Goal: Transaction & Acquisition: Obtain resource

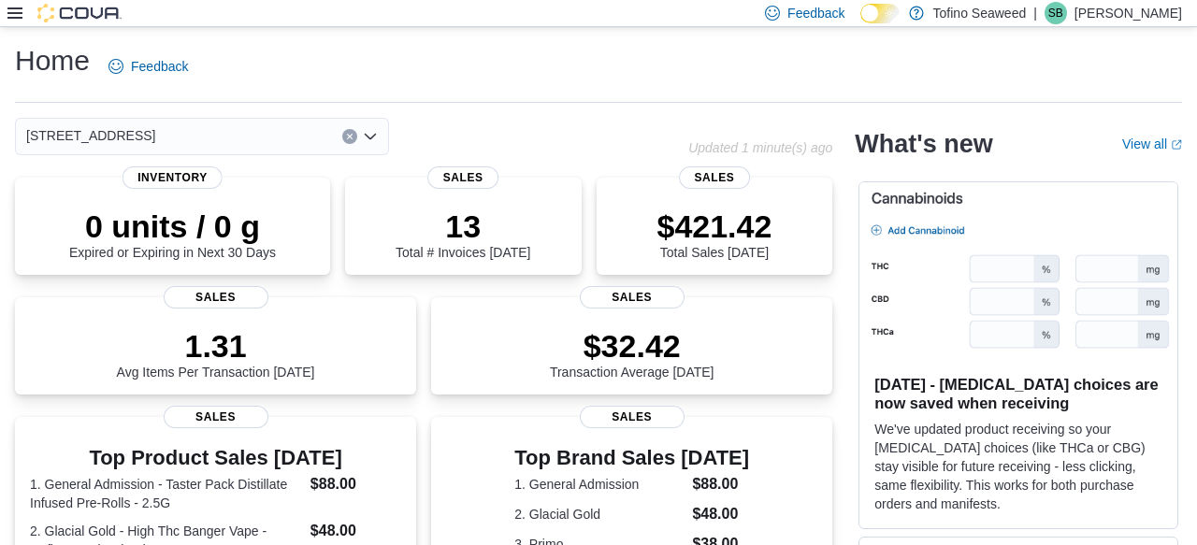
click at [24, 22] on div at bounding box center [64, 13] width 114 height 26
click at [20, 15] on icon at bounding box center [14, 13] width 15 height 15
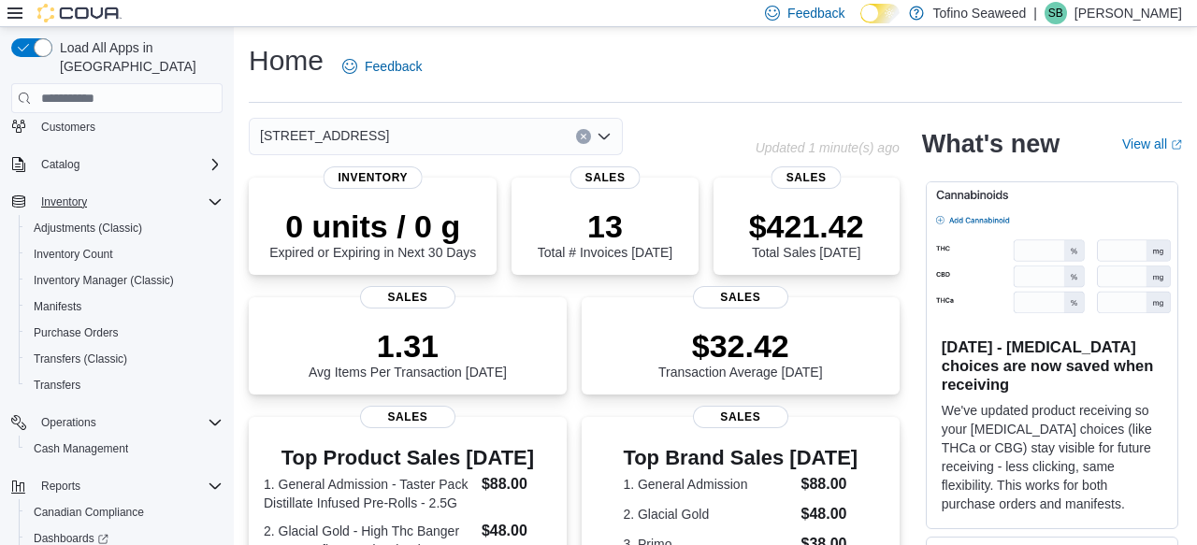
scroll to position [215, 0]
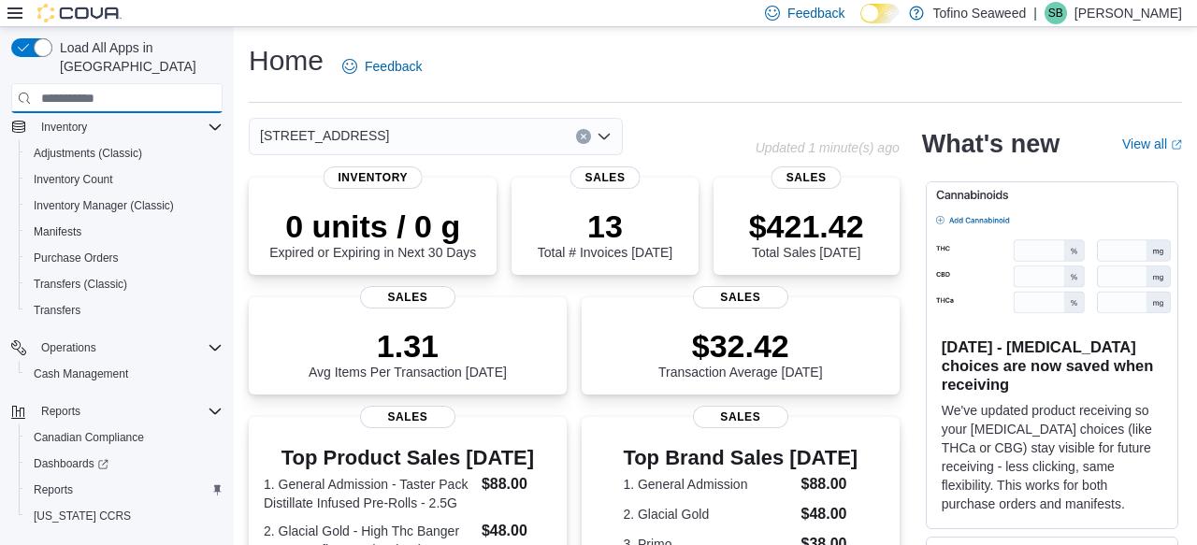
click at [82, 88] on input "search" at bounding box center [116, 98] width 211 height 30
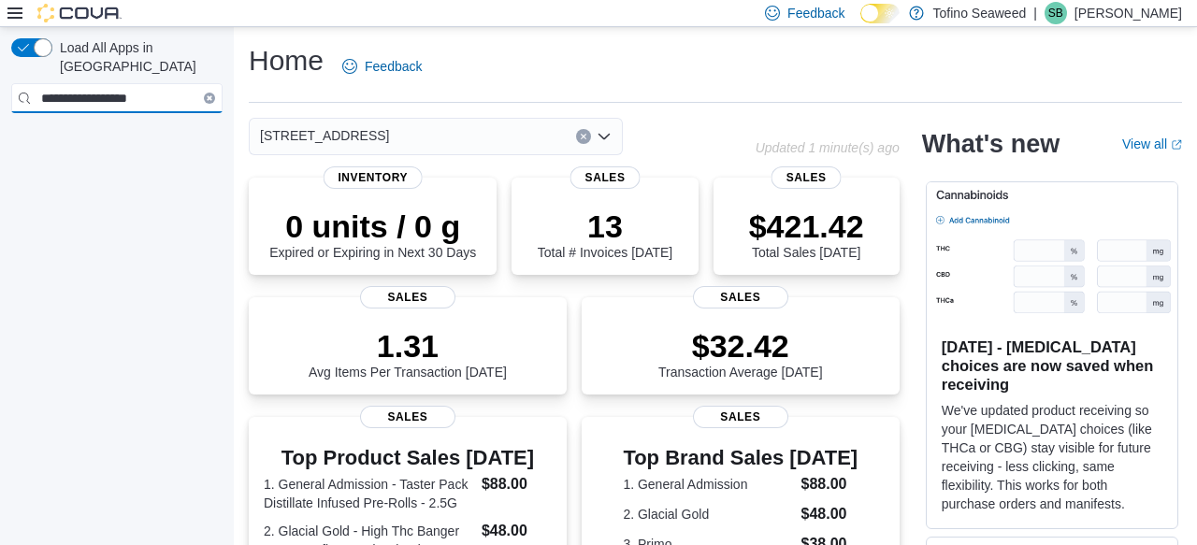
type input "**********"
click at [171, 83] on input "**********" at bounding box center [116, 98] width 211 height 30
click at [207, 95] on icon "Clear input" at bounding box center [210, 98] width 6 height 6
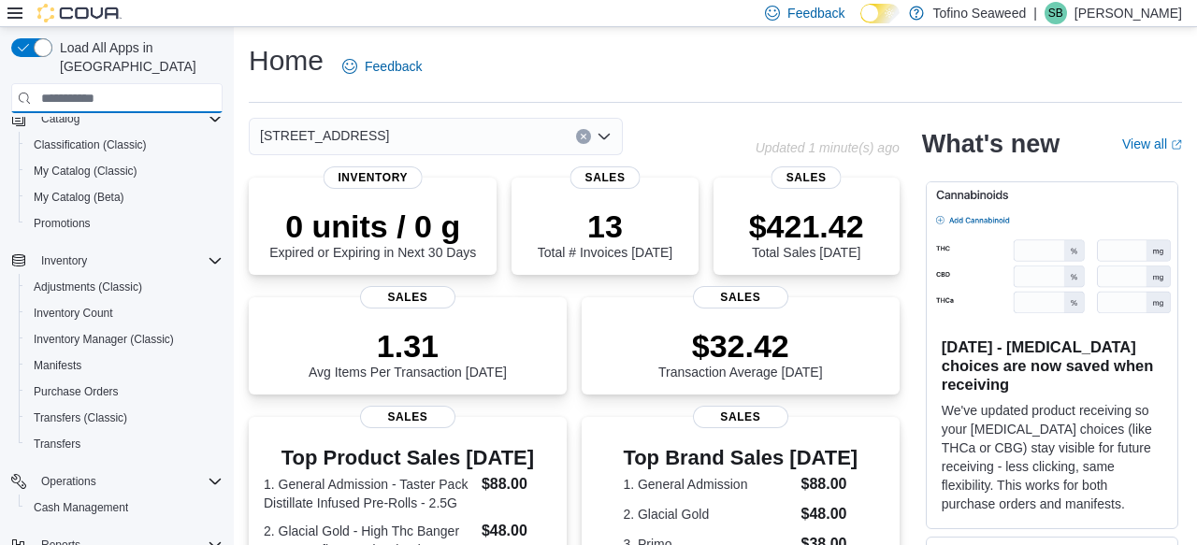
scroll to position [235, 0]
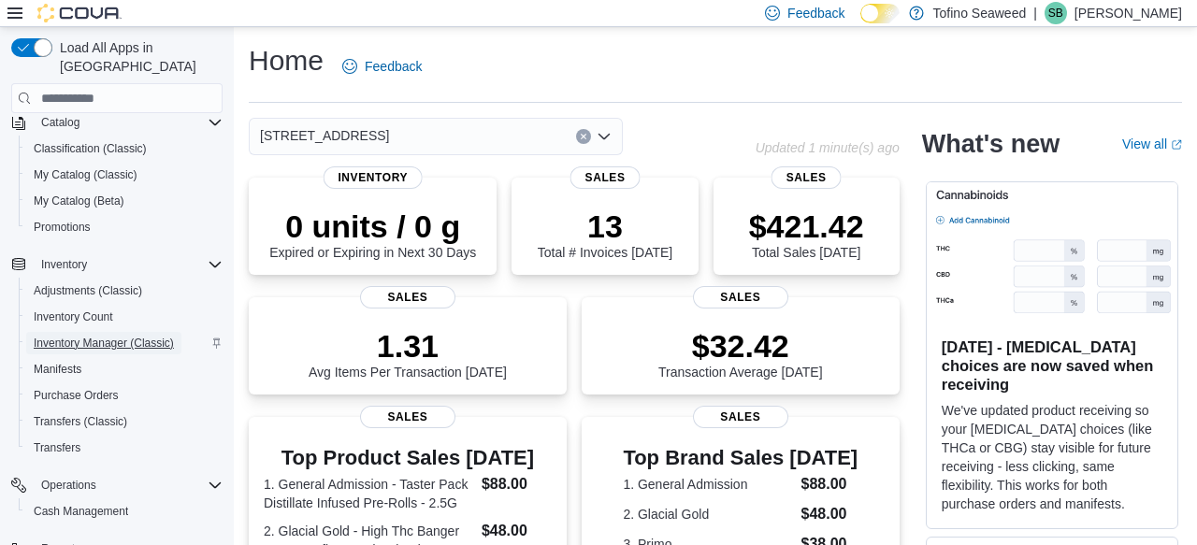
click at [57, 336] on span "Inventory Manager (Classic)" at bounding box center [104, 343] width 140 height 15
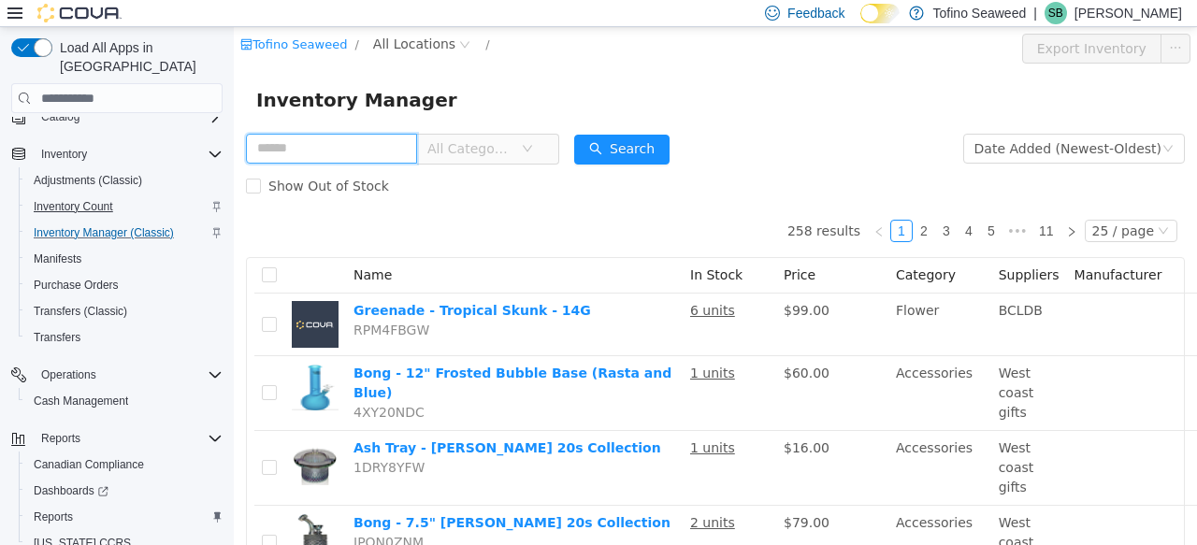
scroll to position [229, 0]
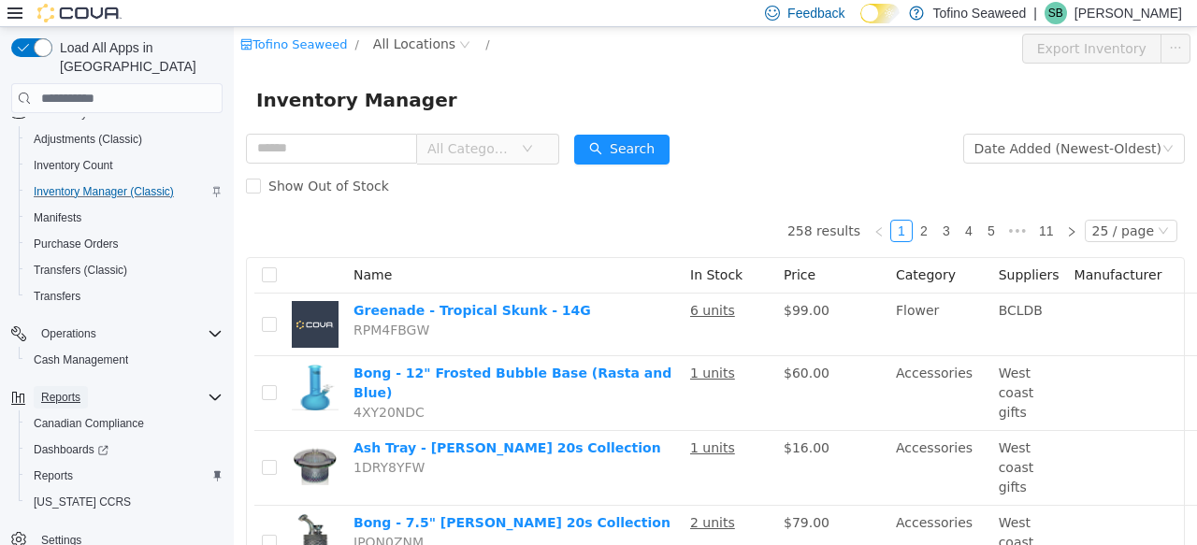
click at [70, 390] on span "Reports" at bounding box center [60, 397] width 39 height 15
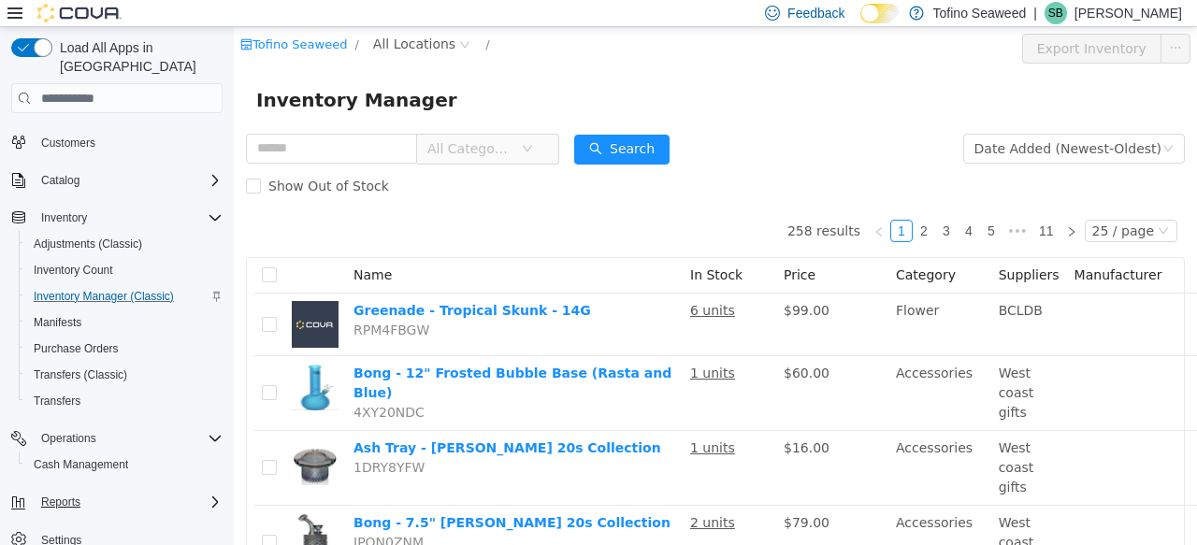
click at [212, 495] on icon "Complex example" at bounding box center [215, 502] width 15 height 15
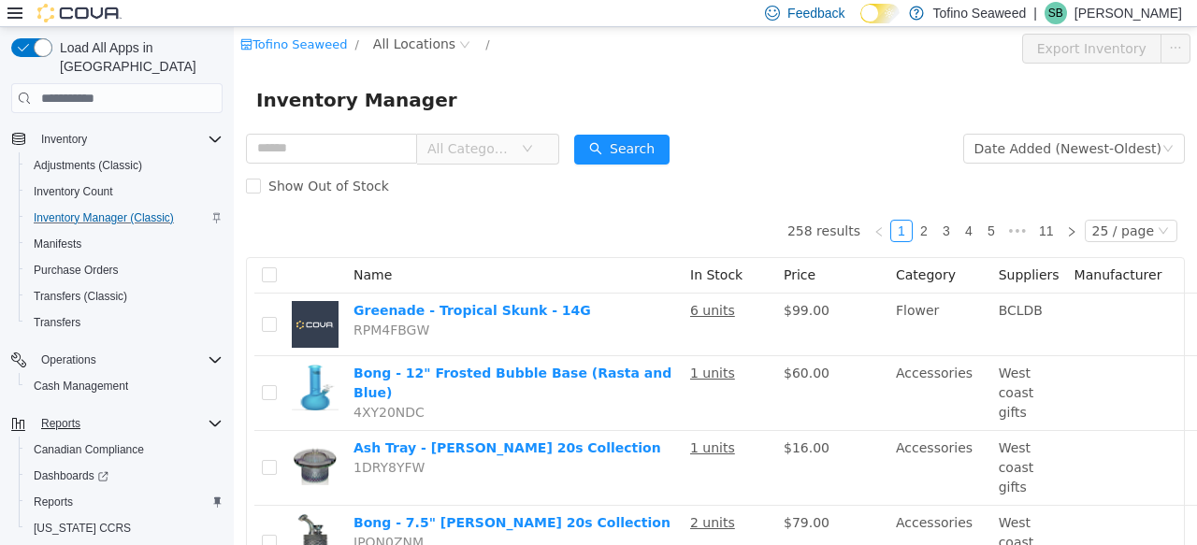
scroll to position [229, 0]
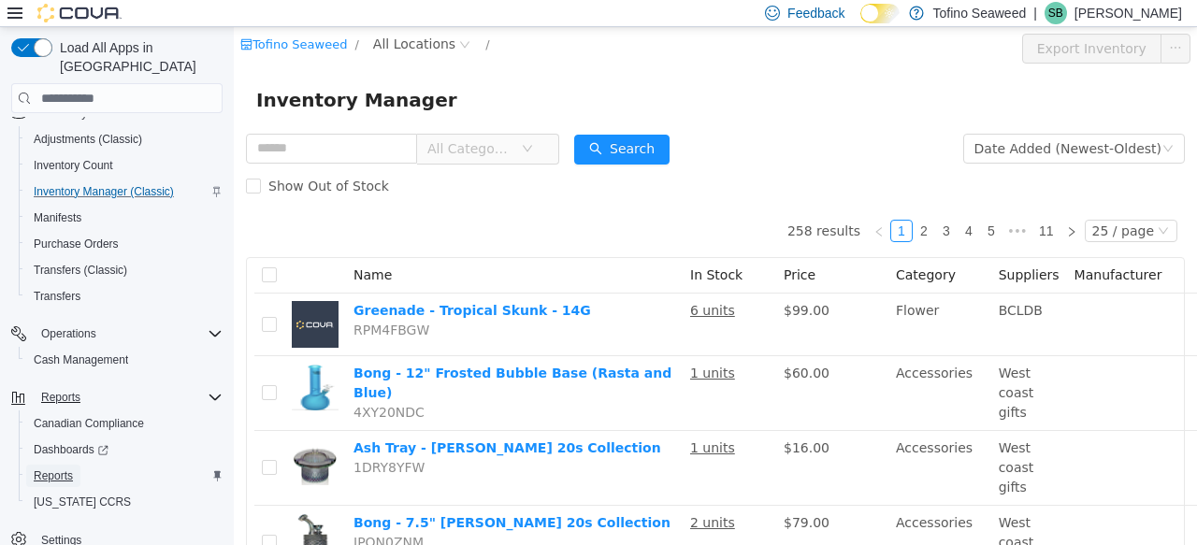
click at [51, 469] on span "Reports" at bounding box center [53, 476] width 39 height 15
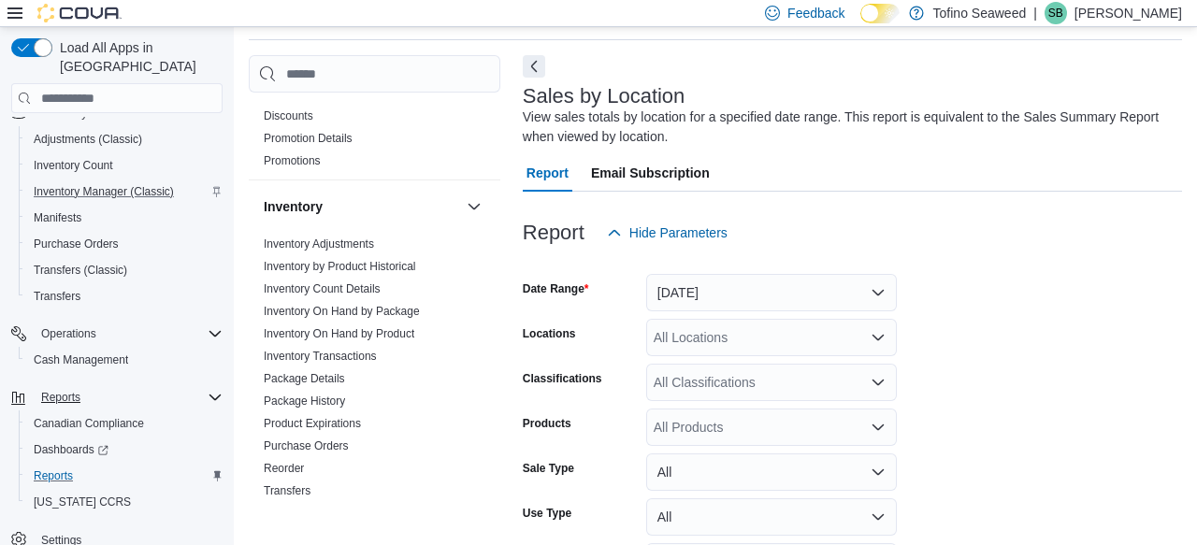
scroll to position [306, 0]
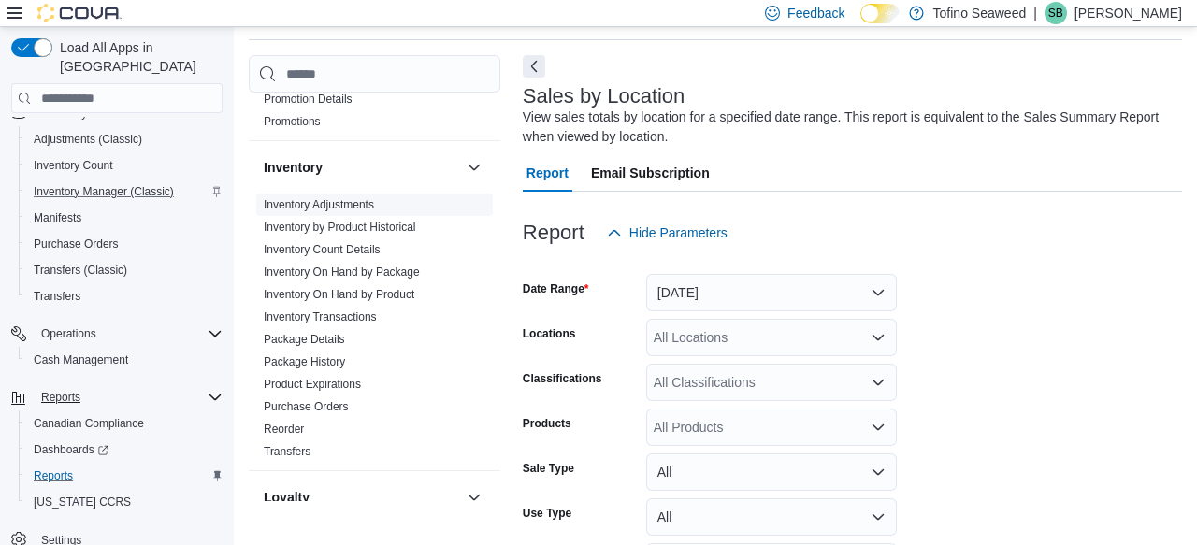
click at [347, 209] on link "Inventory Adjustments" at bounding box center [319, 204] width 110 height 13
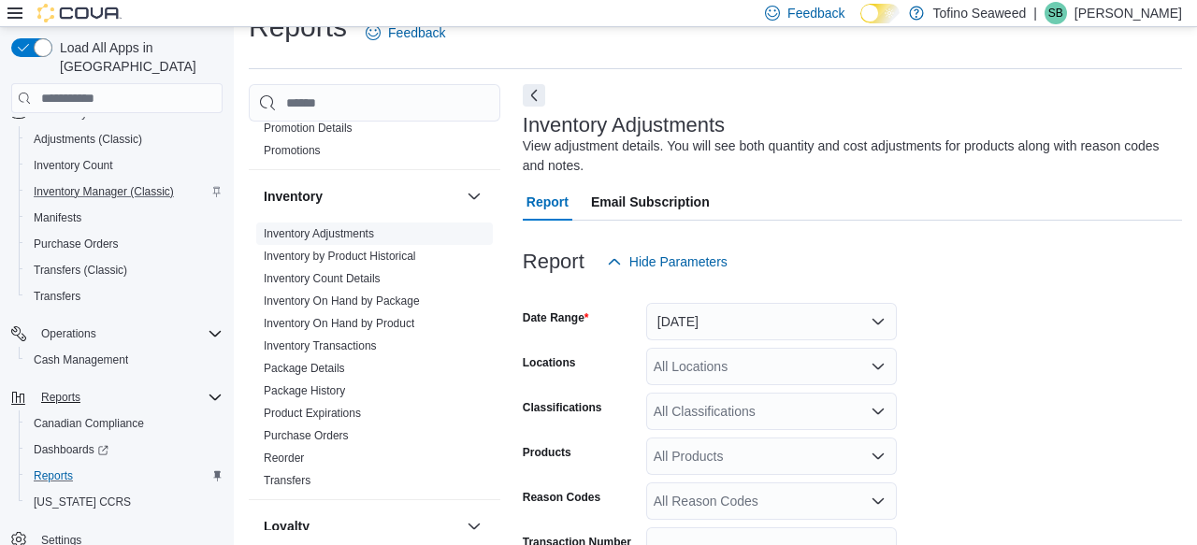
scroll to position [63, 0]
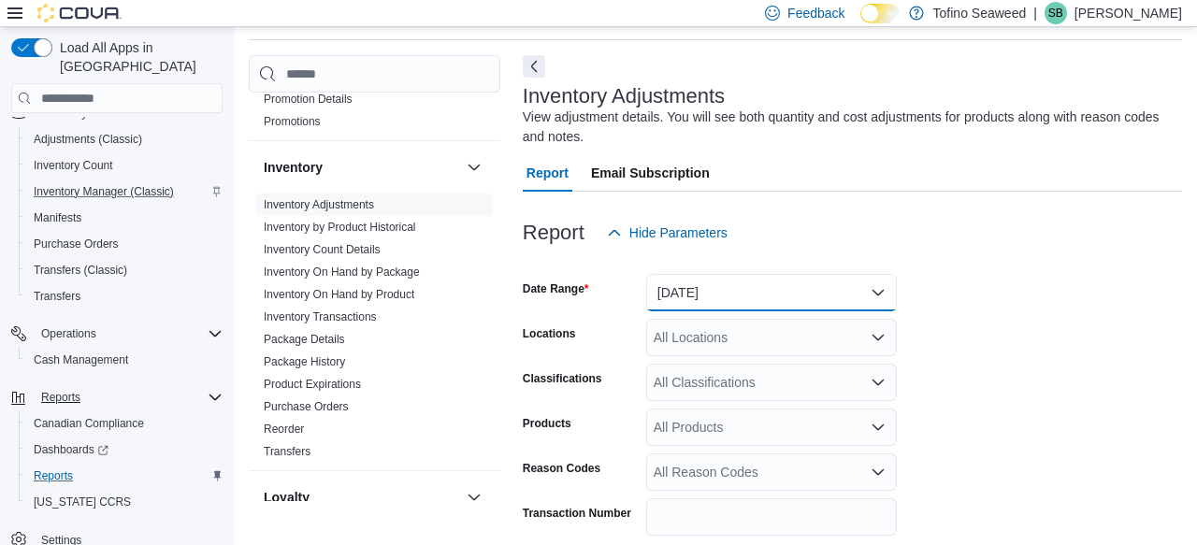
click at [842, 301] on button "[DATE]" at bounding box center [771, 292] width 251 height 37
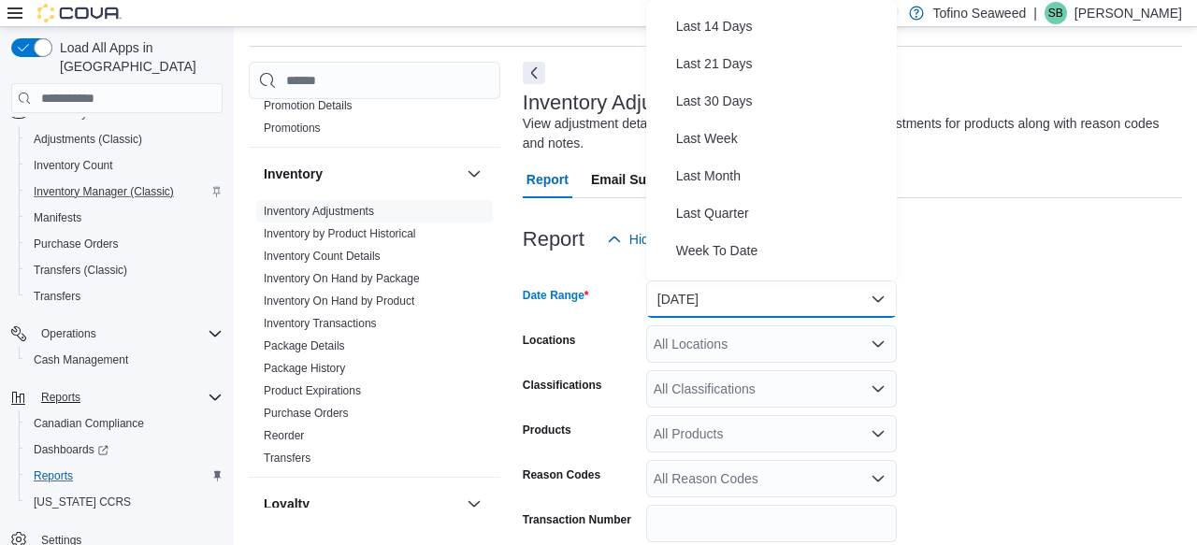
scroll to position [279, 0]
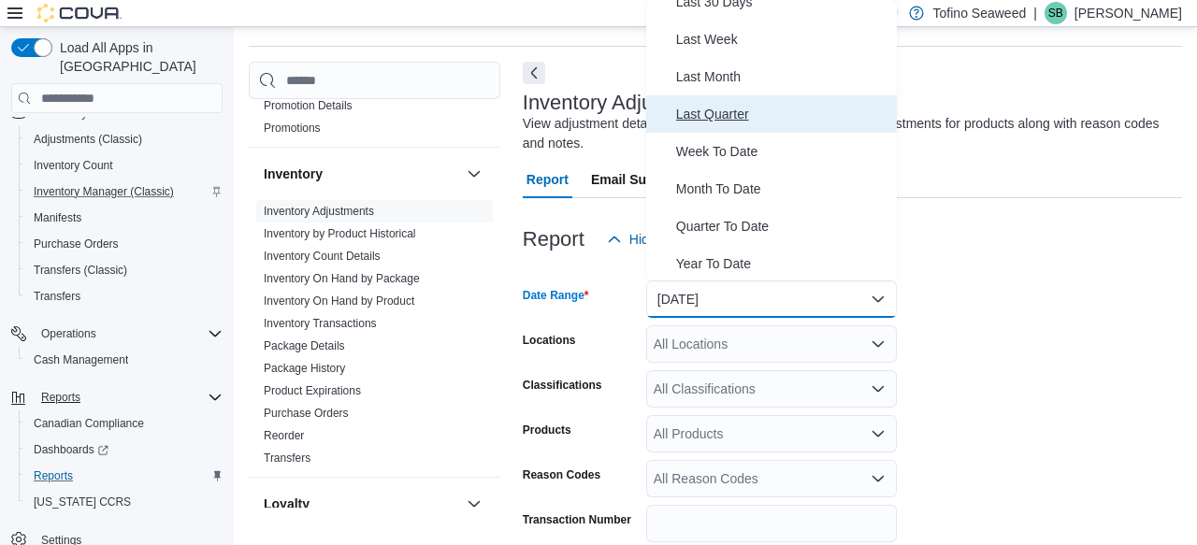
click at [715, 113] on span "Last Quarter" at bounding box center [782, 114] width 213 height 22
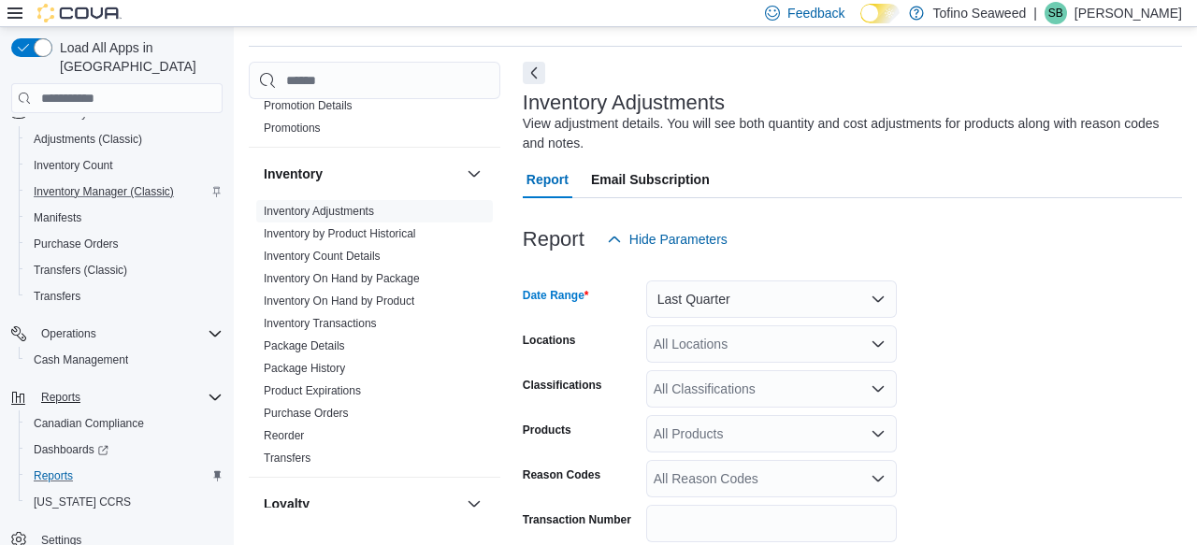
click at [854, 336] on div "All Locations" at bounding box center [771, 343] width 251 height 37
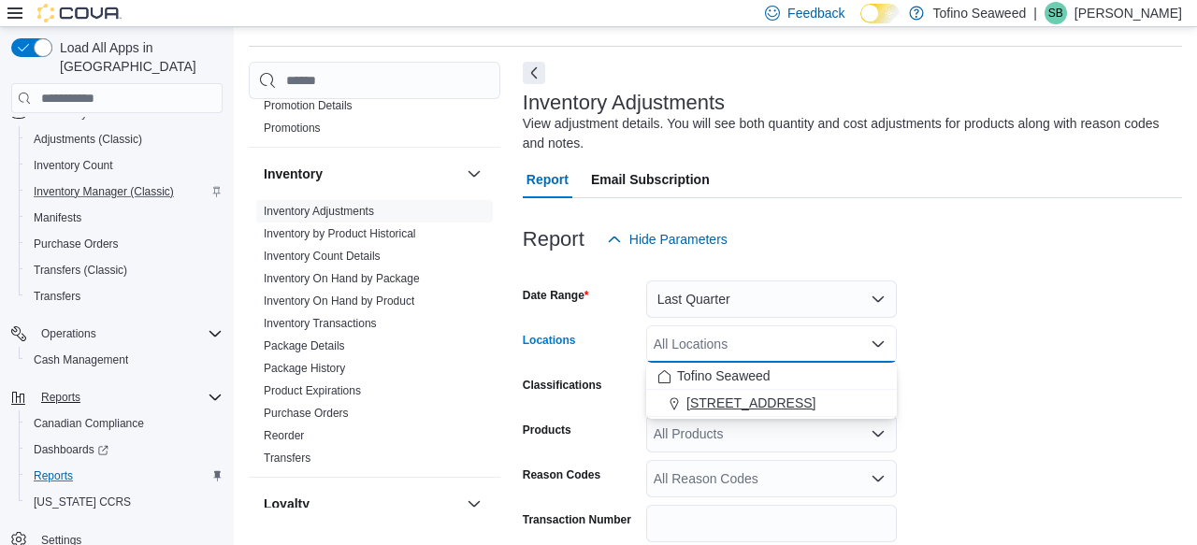
click at [757, 397] on span "[STREET_ADDRESS]" at bounding box center [750, 403] width 129 height 19
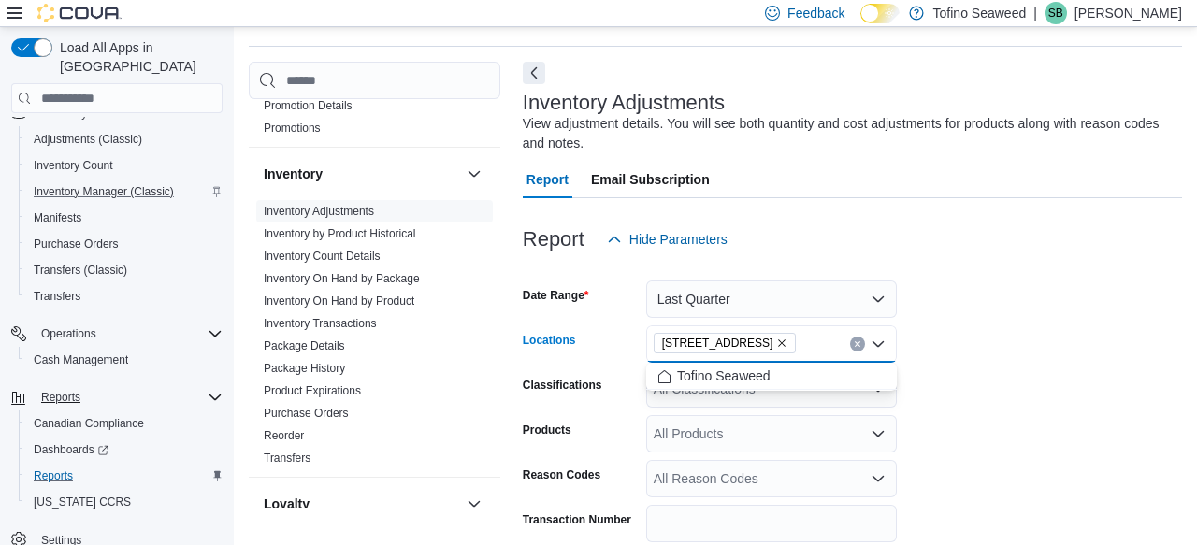
click at [1053, 366] on form "Date Range Last Quarter Locations [STREET_ADDRESS] Selected. [STREET_ADDRESS] P…" at bounding box center [852, 426] width 659 height 337
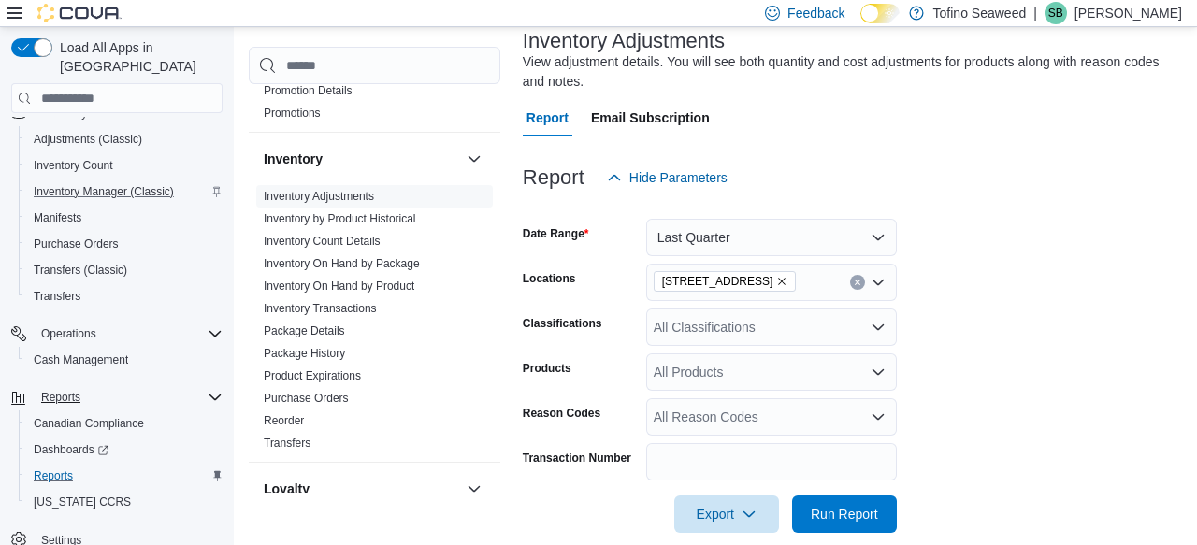
scroll to position [143, 0]
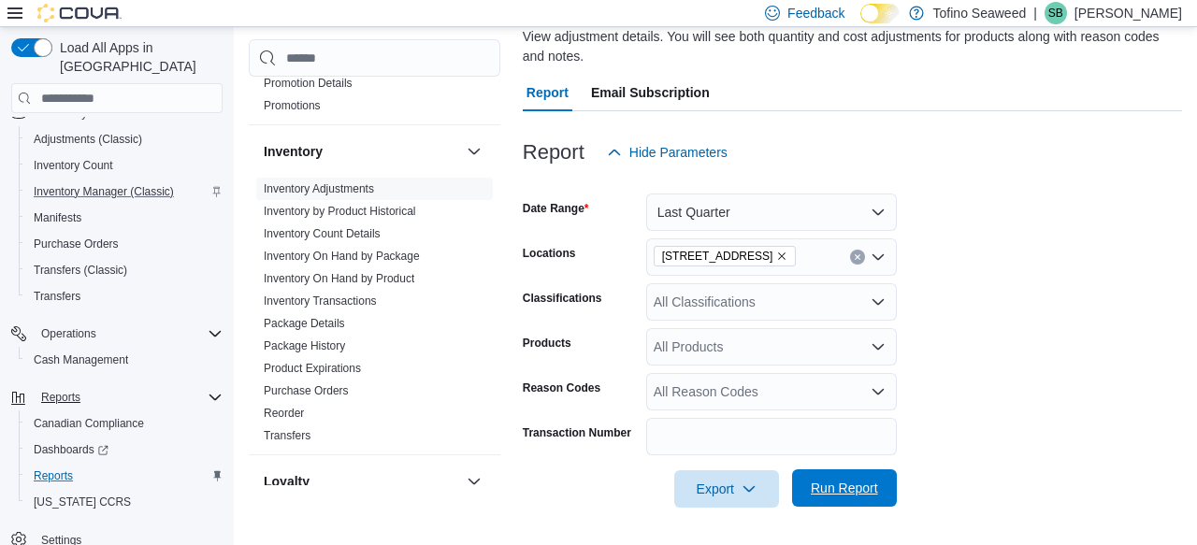
click at [842, 483] on span "Run Report" at bounding box center [844, 488] width 67 height 19
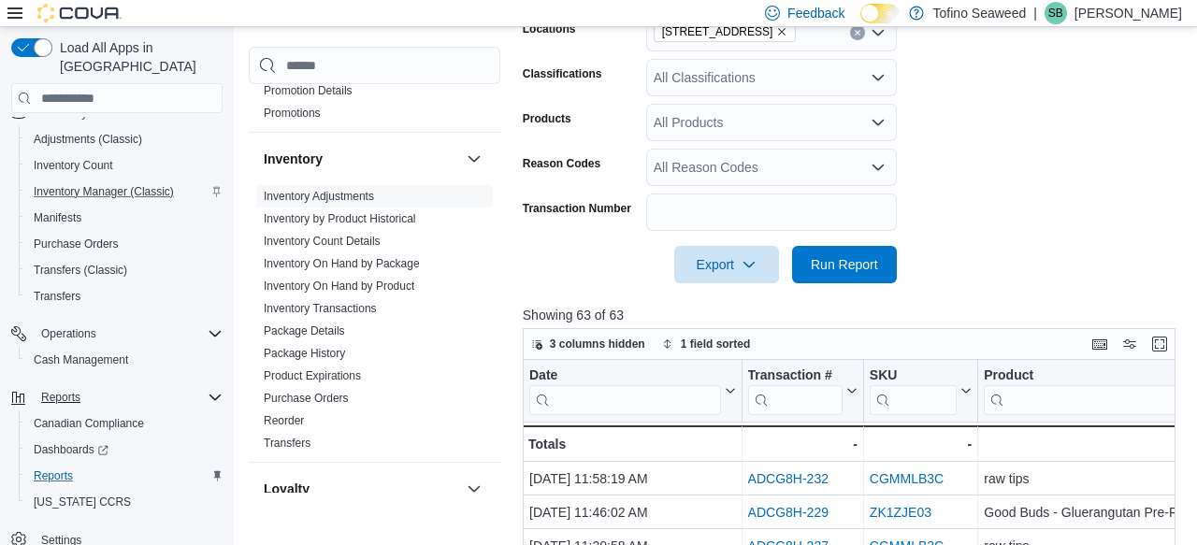
scroll to position [259, 0]
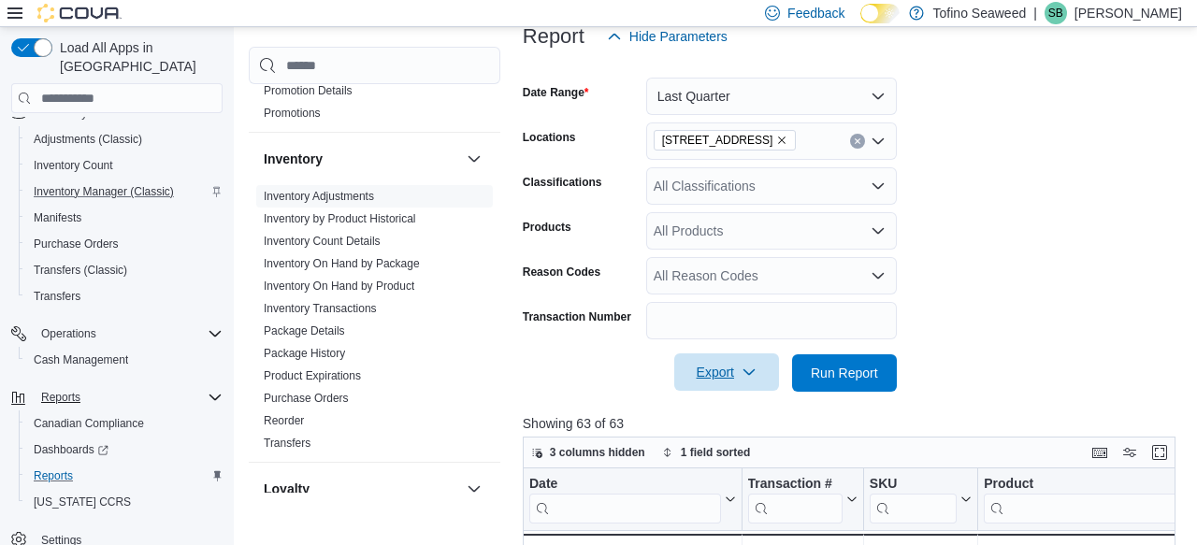
click at [757, 376] on icon "button" at bounding box center [749, 372] width 15 height 15
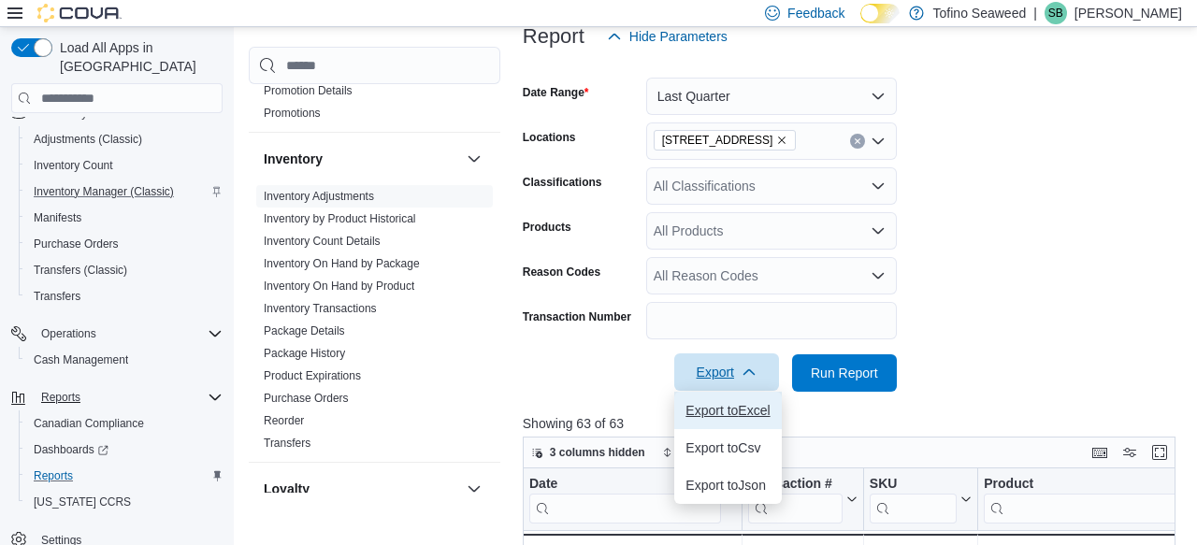
click at [719, 412] on span "Export to Excel" at bounding box center [728, 410] width 84 height 15
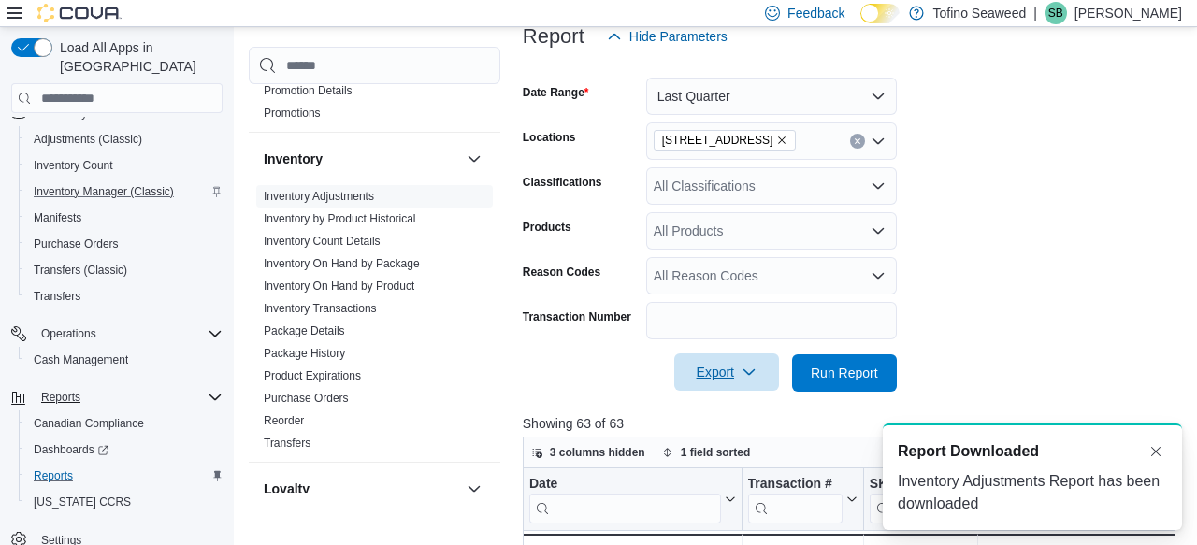
scroll to position [0, 0]
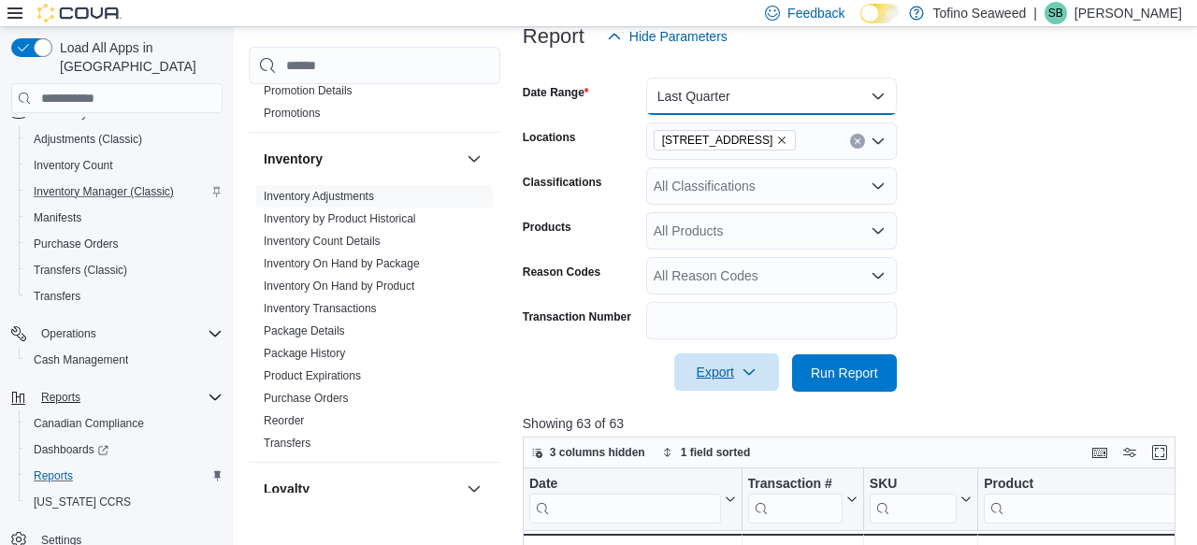
click at [892, 97] on button "Last Quarter" at bounding box center [771, 96] width 251 height 37
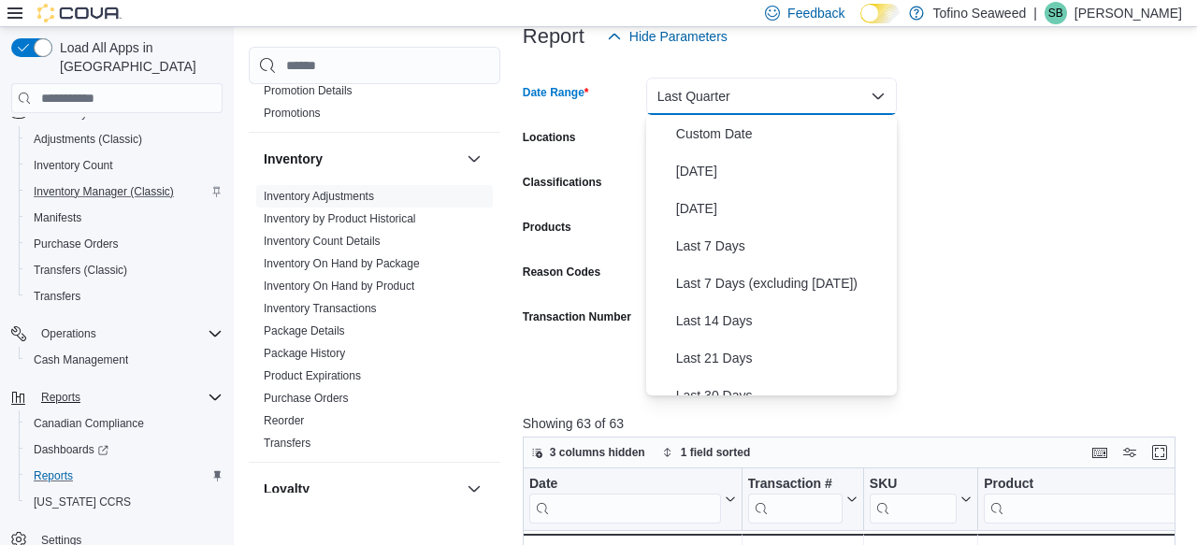
scroll to position [253, 0]
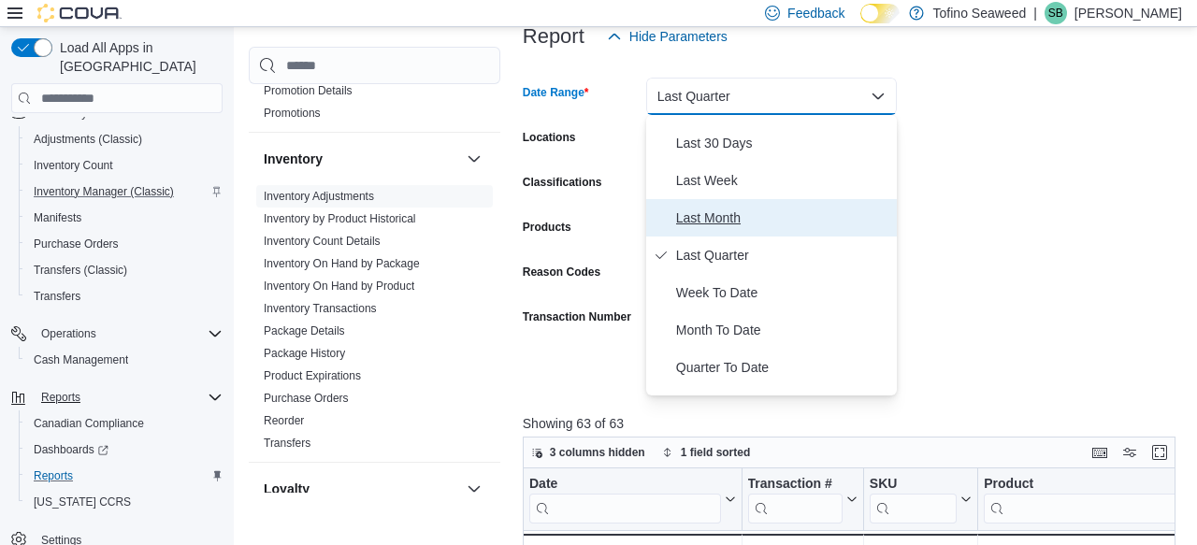
click at [713, 214] on span "Last Month" at bounding box center [782, 218] width 213 height 22
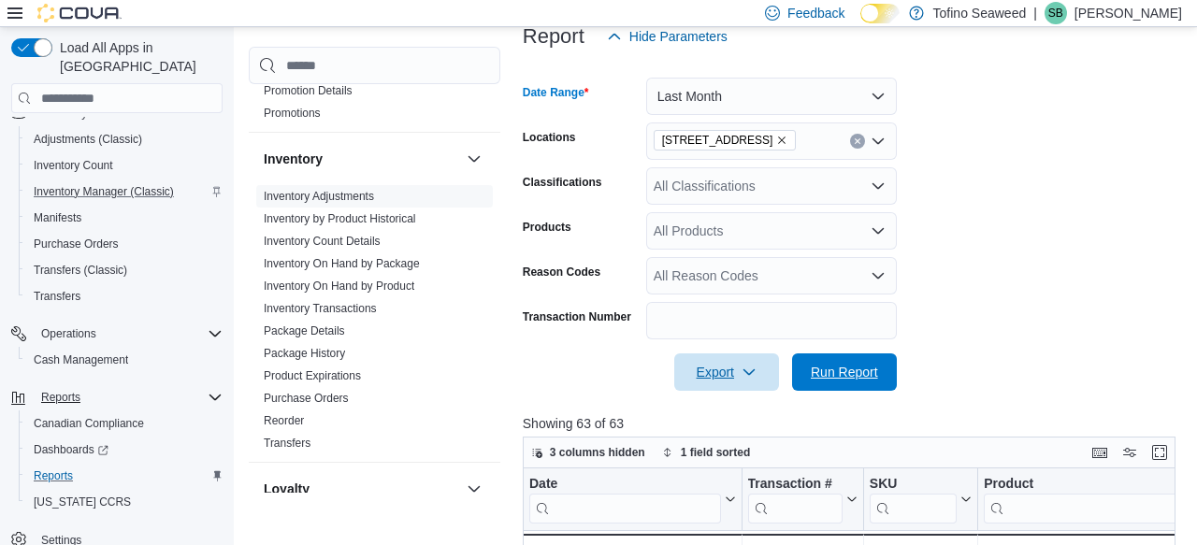
click at [842, 374] on span "Run Report" at bounding box center [844, 372] width 67 height 19
click at [859, 381] on span "Run Report" at bounding box center [844, 372] width 67 height 19
click at [741, 372] on span "Export" at bounding box center [727, 372] width 82 height 37
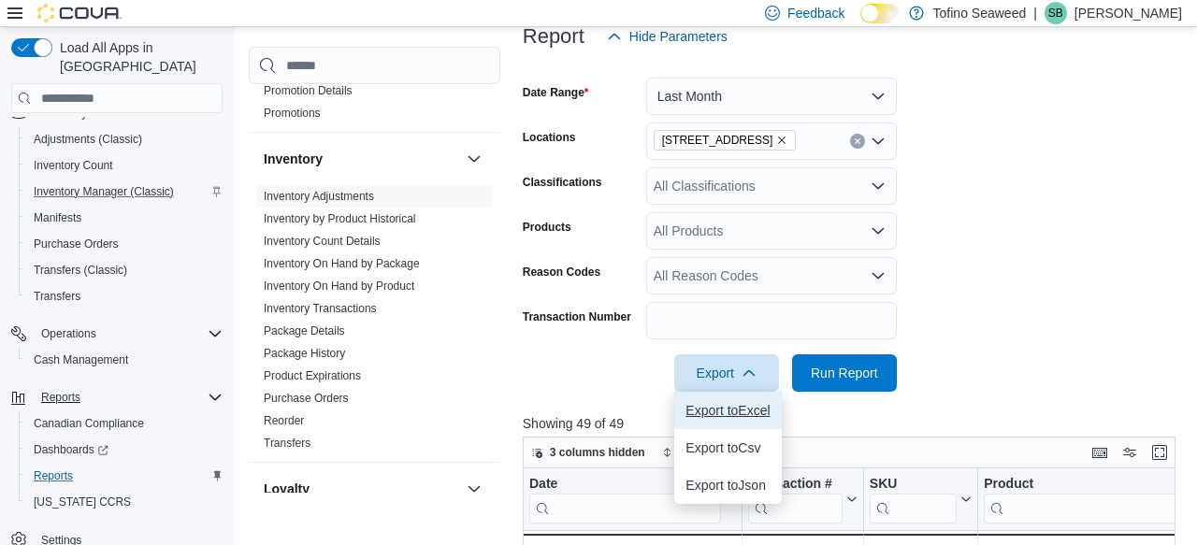
click at [720, 413] on span "Export to Excel" at bounding box center [728, 410] width 84 height 15
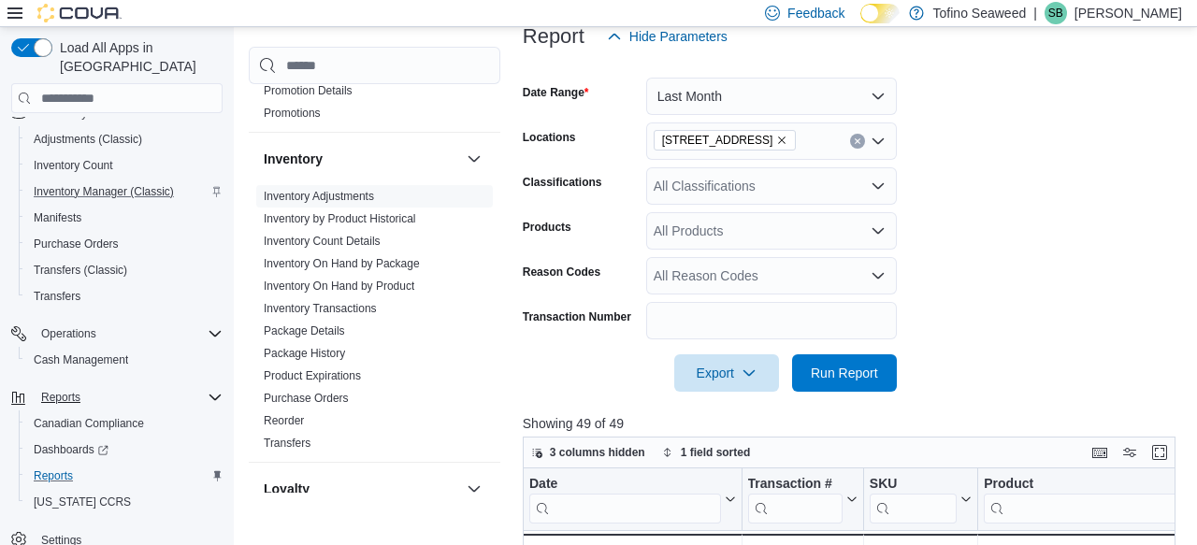
click at [882, 279] on icon "Open list of options" at bounding box center [878, 275] width 15 height 15
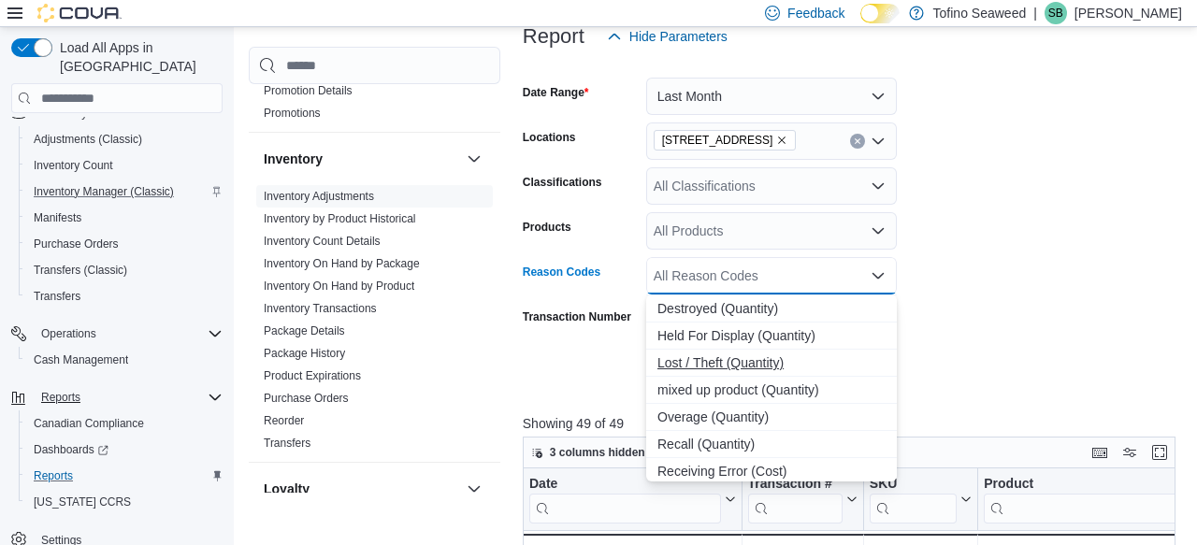
scroll to position [22, 0]
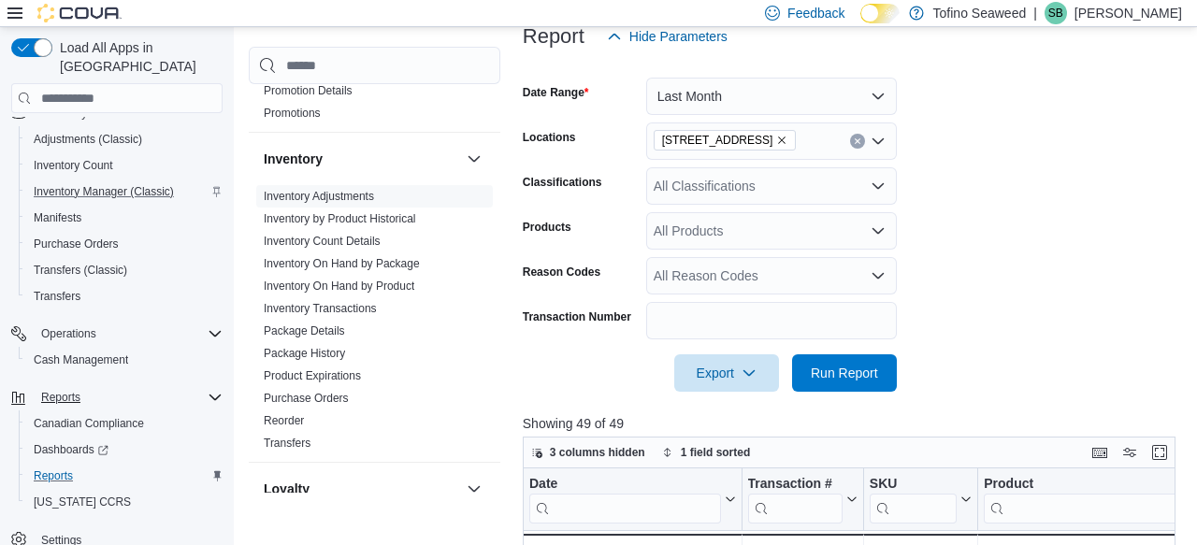
click at [1000, 317] on form "Date Range Last Month Locations [STREET_ADDRESS] Classifications All Classifica…" at bounding box center [852, 223] width 659 height 337
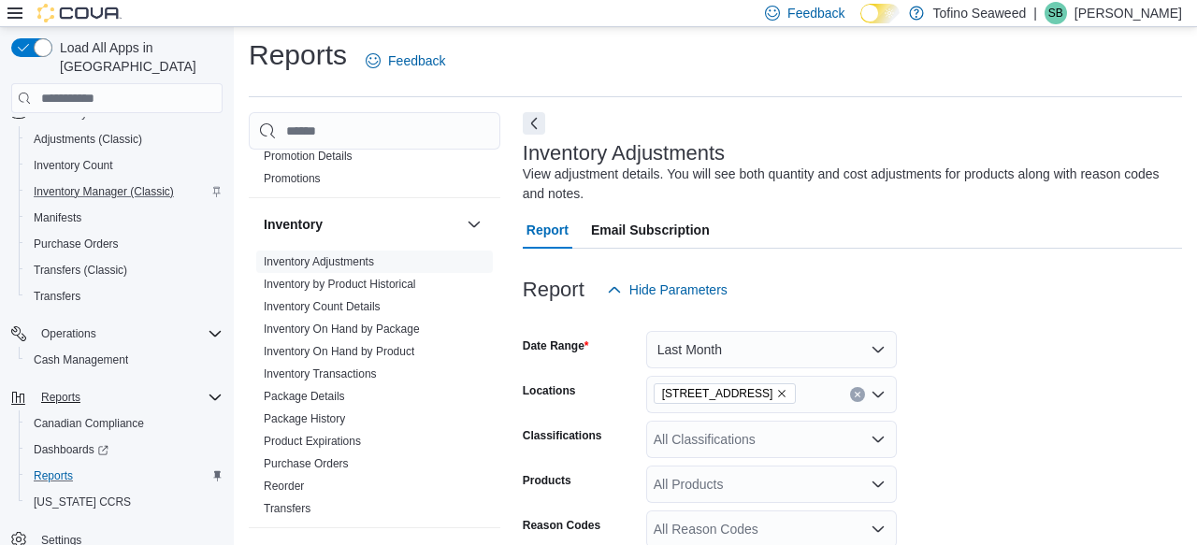
scroll to position [0, 0]
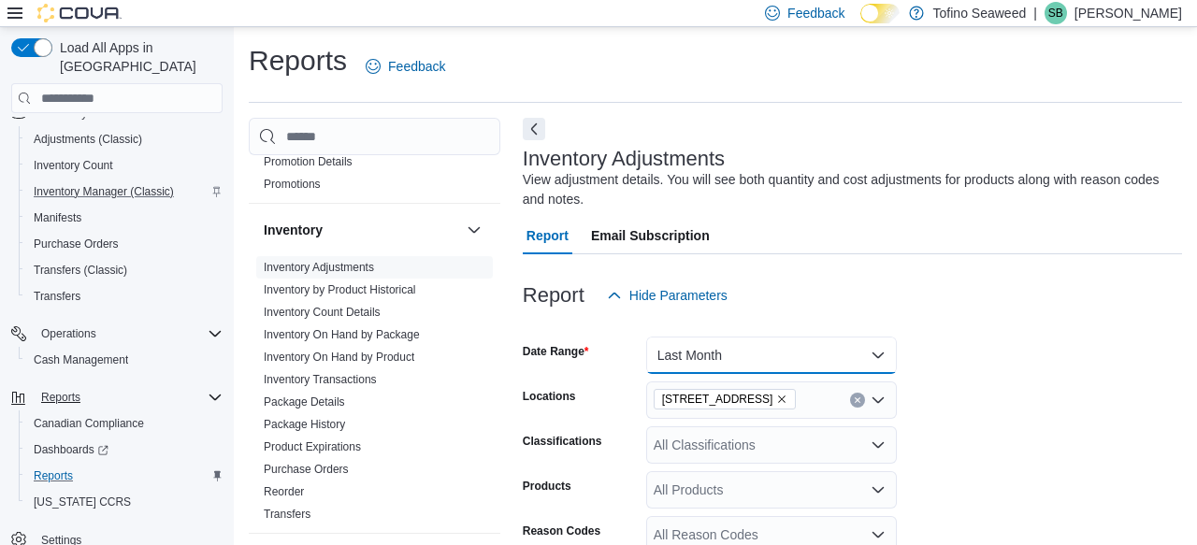
click at [869, 348] on button "Last Month" at bounding box center [771, 355] width 251 height 37
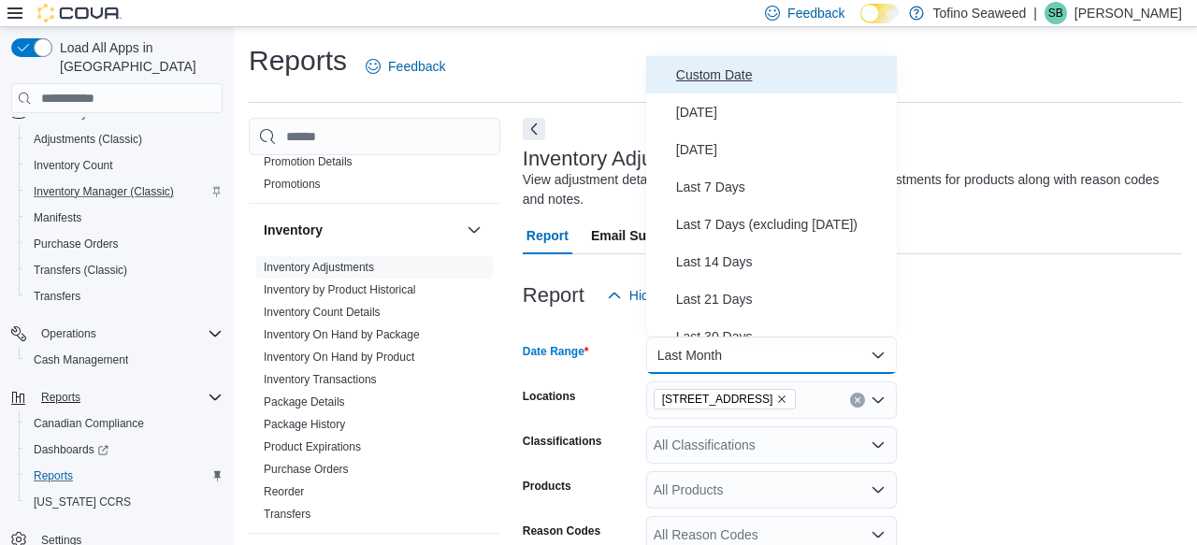
click at [718, 70] on span "Custom Date" at bounding box center [782, 75] width 213 height 22
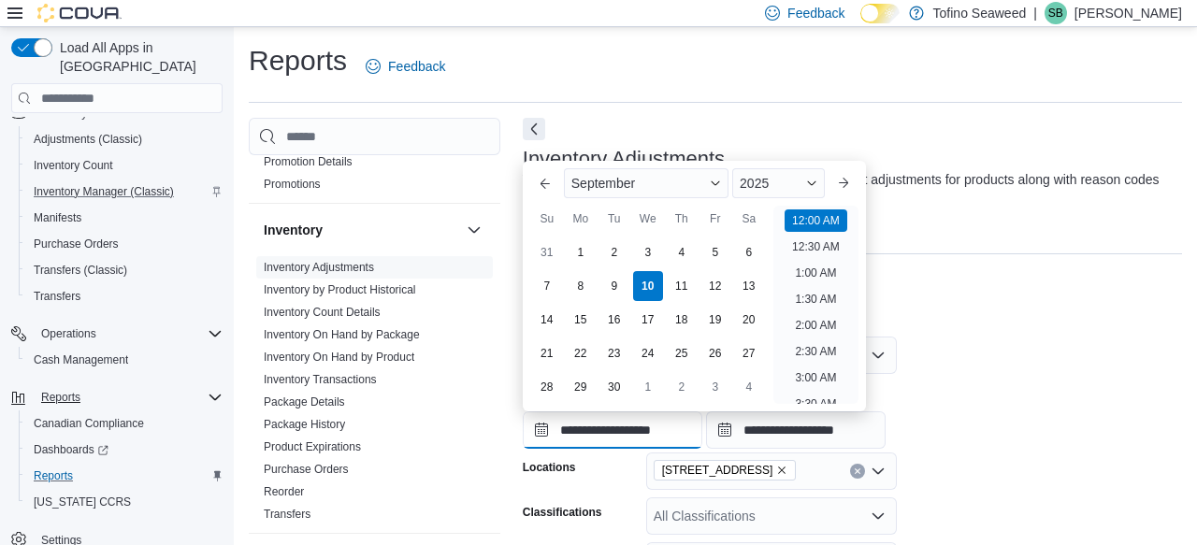
click at [532, 427] on input "**********" at bounding box center [613, 430] width 180 height 37
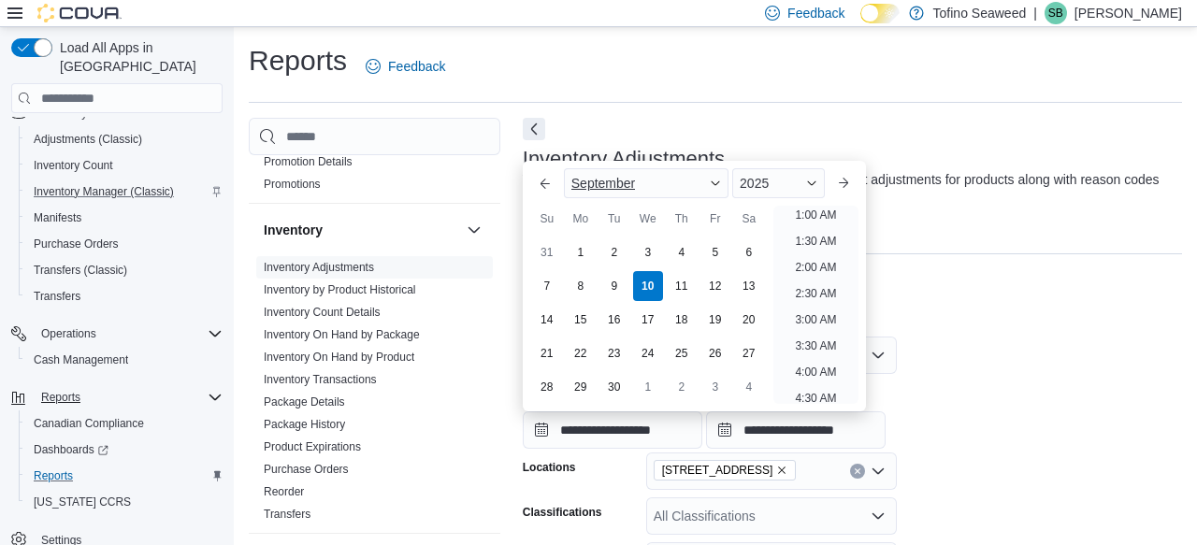
click at [716, 183] on span "Button. Open the month selector. September is currently selected." at bounding box center [715, 183] width 11 height 11
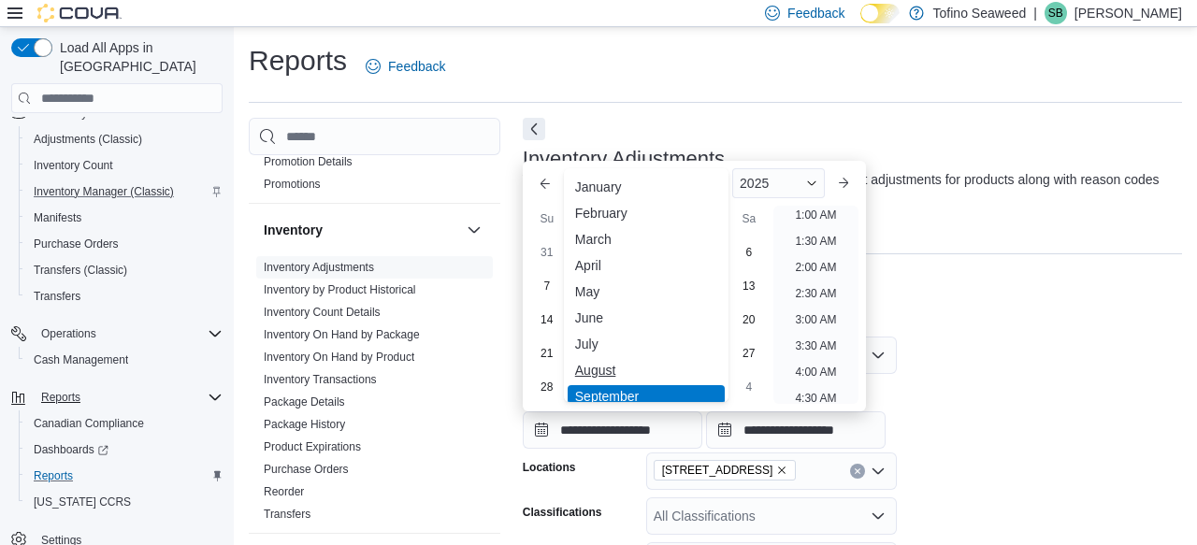
click at [585, 368] on div "August" at bounding box center [646, 370] width 157 height 22
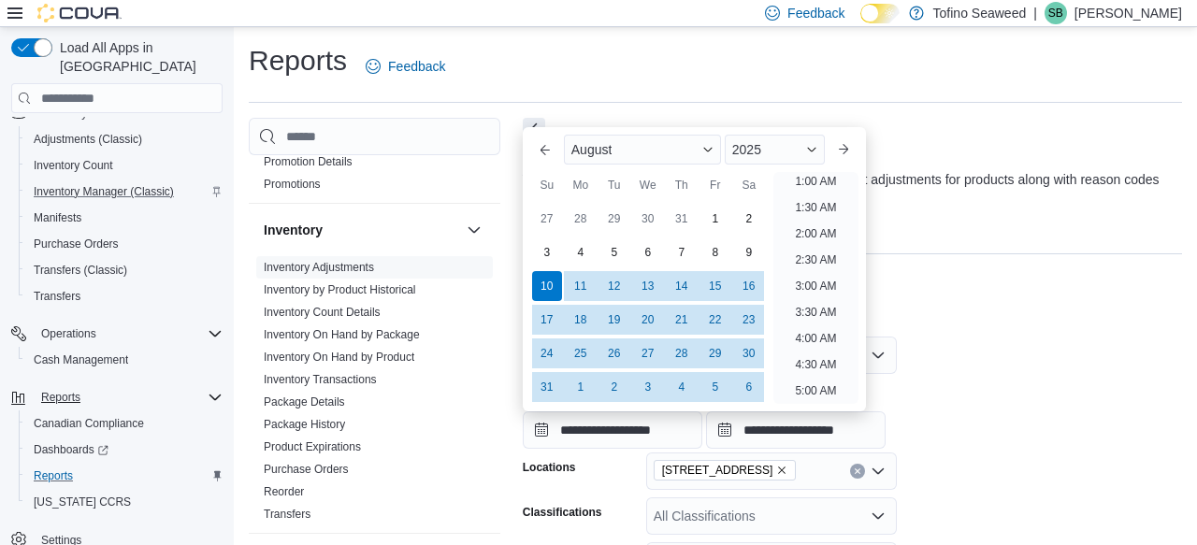
scroll to position [4, 0]
click at [721, 213] on div "1" at bounding box center [715, 219] width 33 height 33
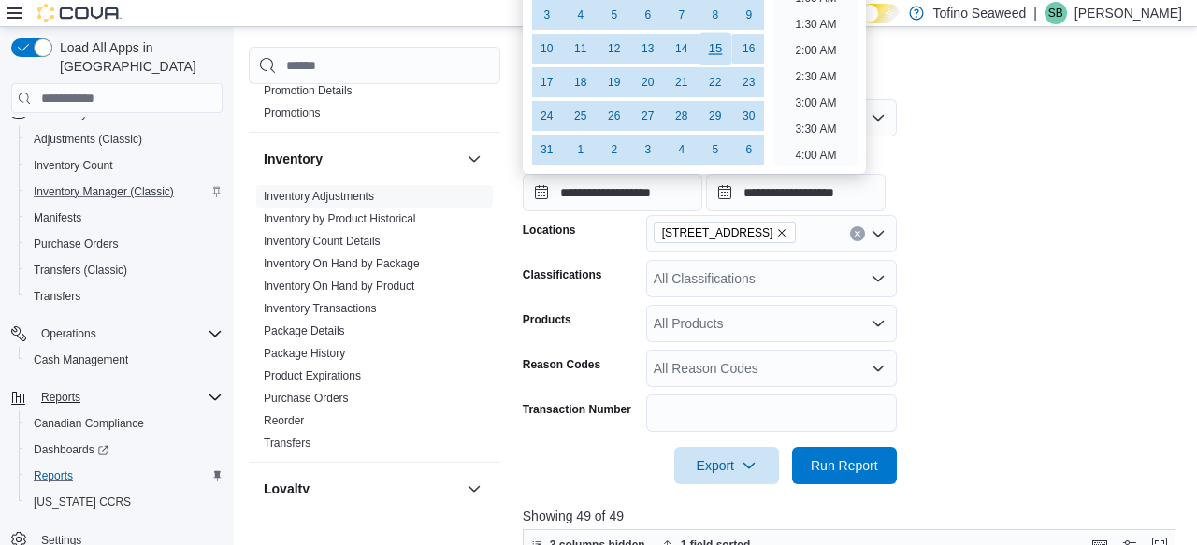
scroll to position [0, 0]
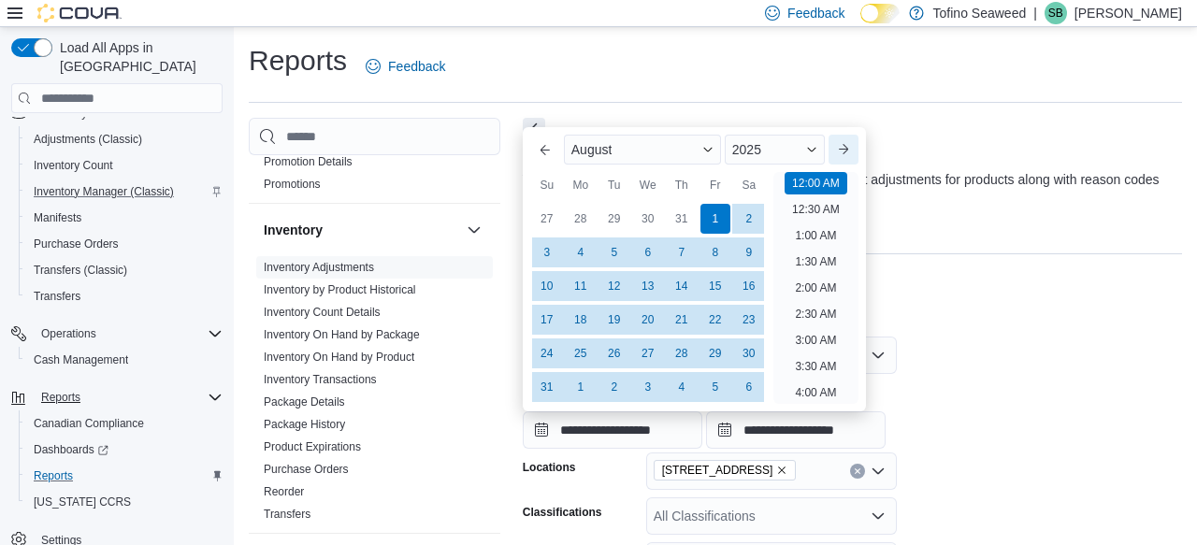
click at [849, 147] on button "Next month" at bounding box center [844, 150] width 30 height 30
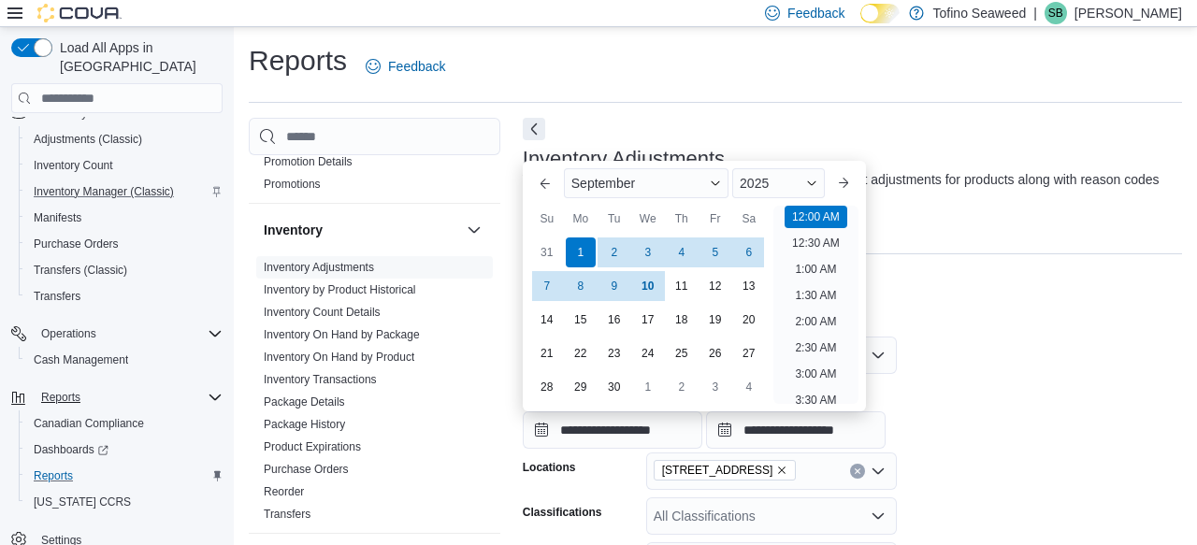
click at [1047, 284] on div "Report Hide Parameters" at bounding box center [852, 295] width 659 height 37
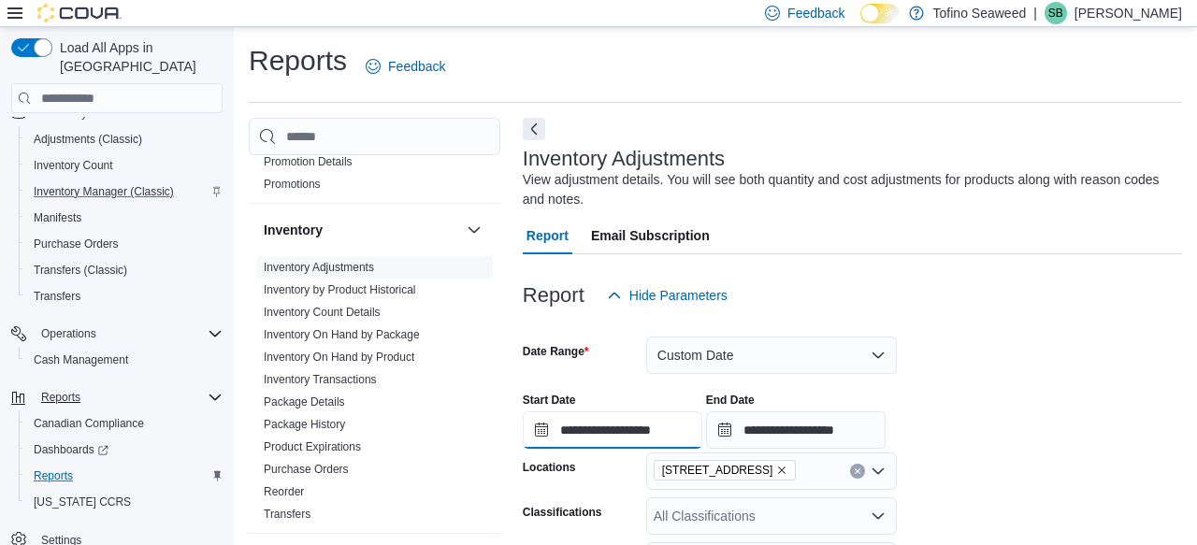
click at [604, 434] on input "**********" at bounding box center [613, 430] width 180 height 37
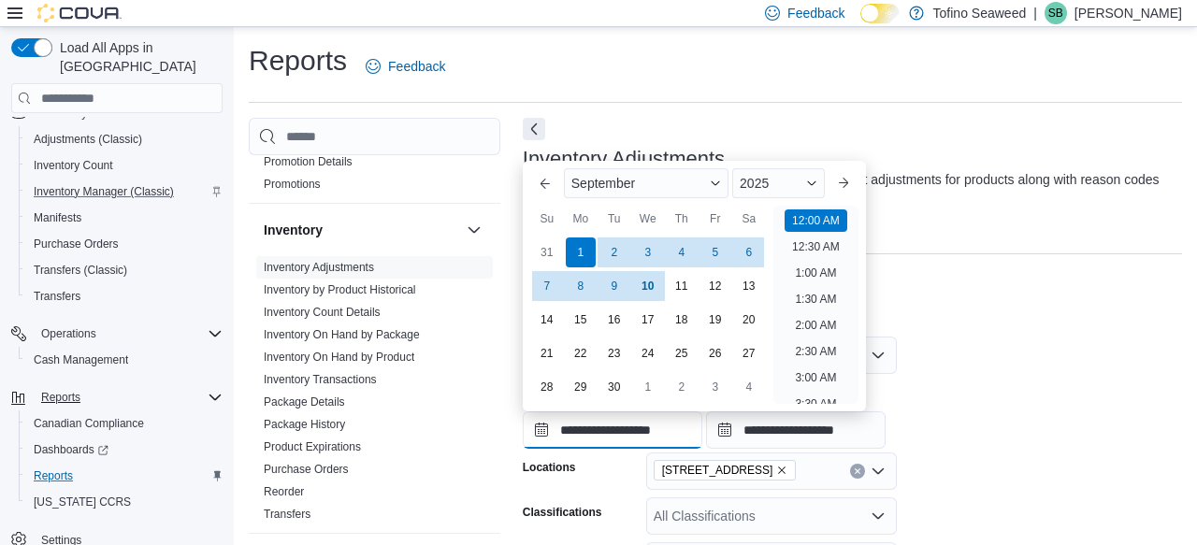
scroll to position [58, 0]
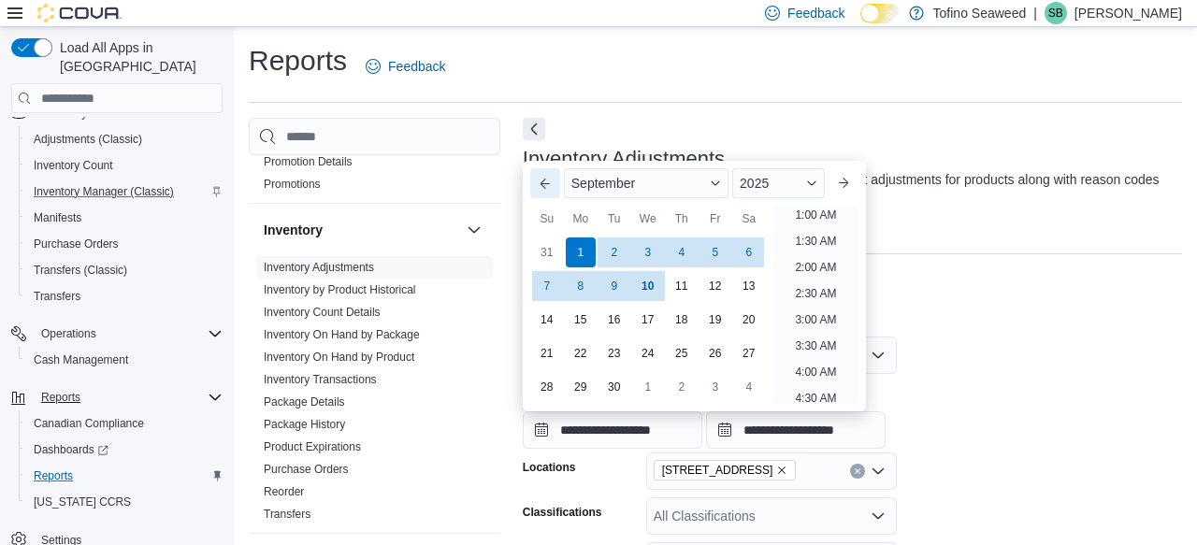
click at [549, 180] on button "Previous Month" at bounding box center [545, 183] width 30 height 30
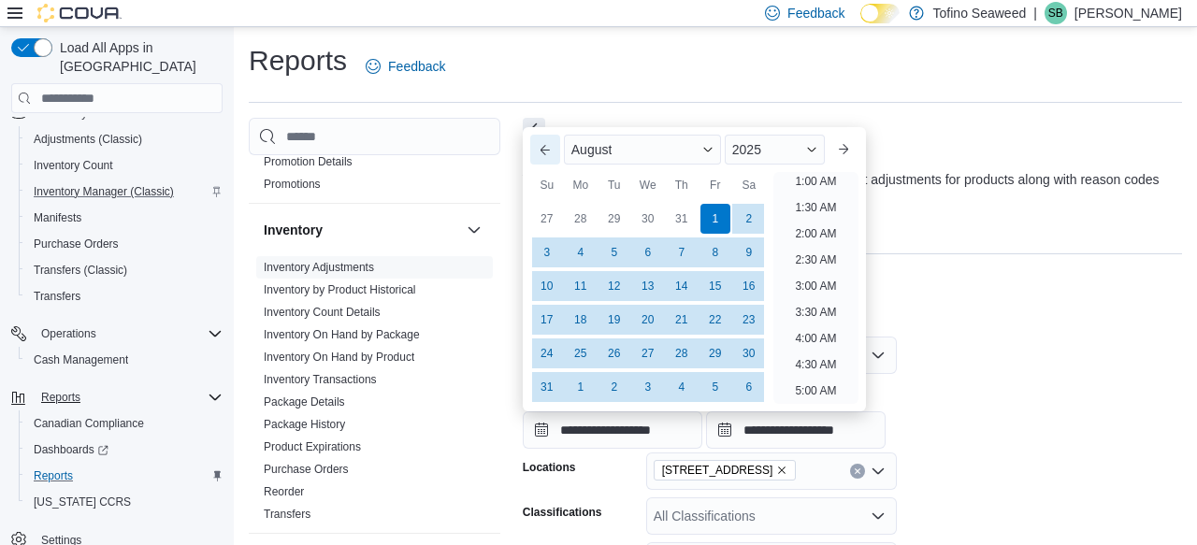
scroll to position [4, 0]
click at [719, 217] on div "1" at bounding box center [715, 219] width 33 height 33
click at [995, 230] on div "Report Email Subscription" at bounding box center [852, 235] width 659 height 37
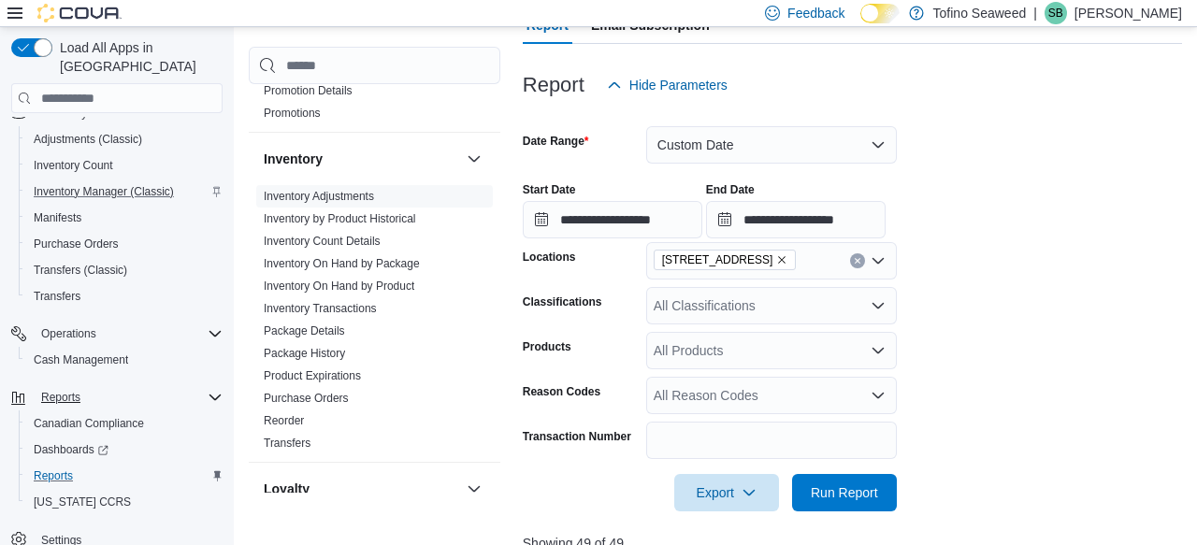
scroll to position [219, 0]
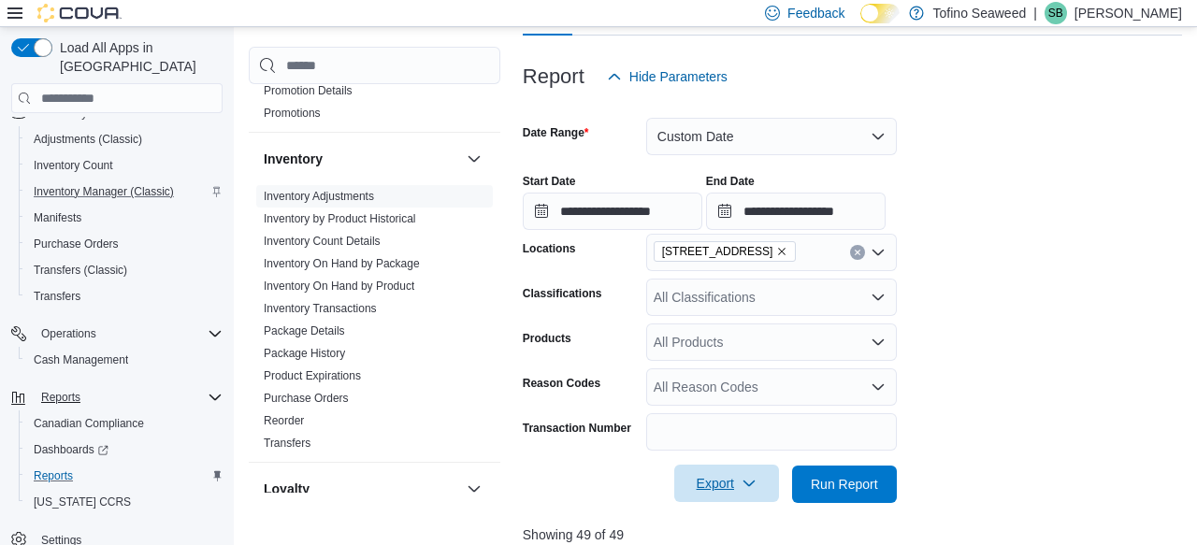
click at [726, 484] on span "Export" at bounding box center [727, 483] width 82 height 37
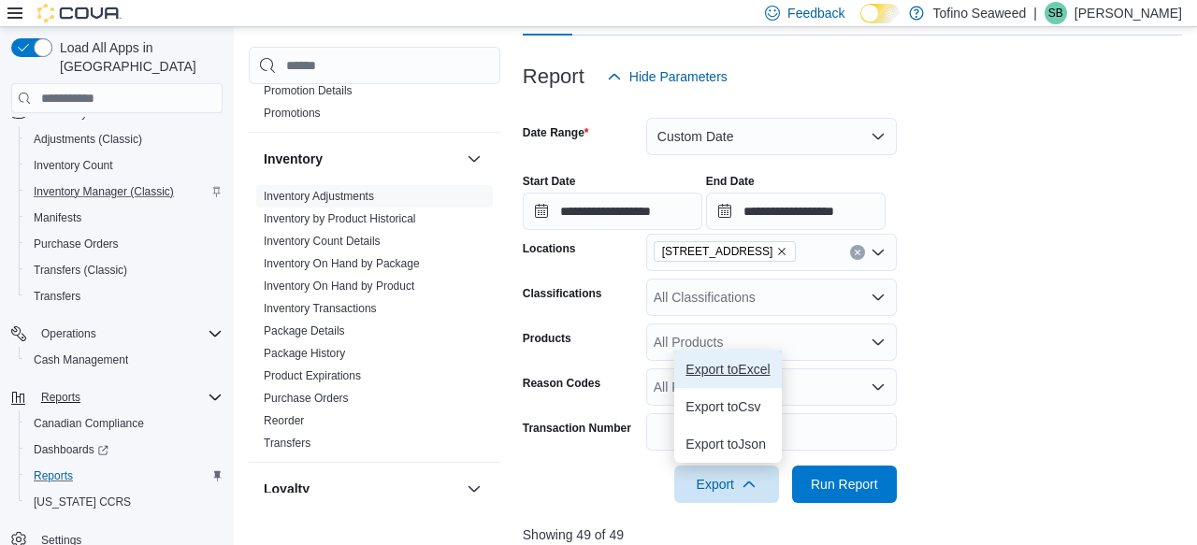
click at [722, 368] on span "Export to Excel" at bounding box center [728, 369] width 84 height 15
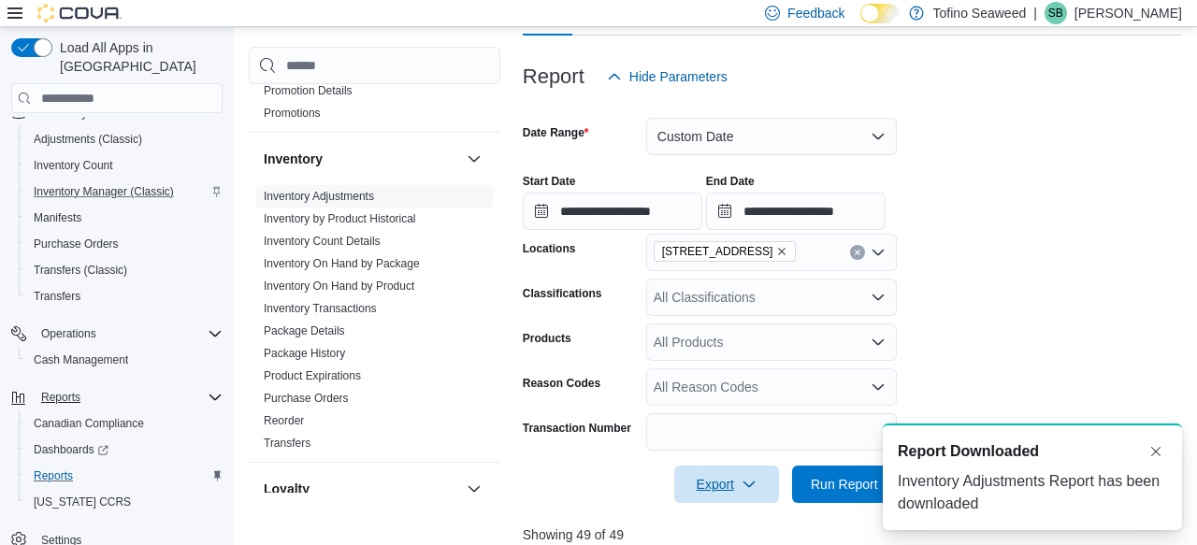
scroll to position [0, 0]
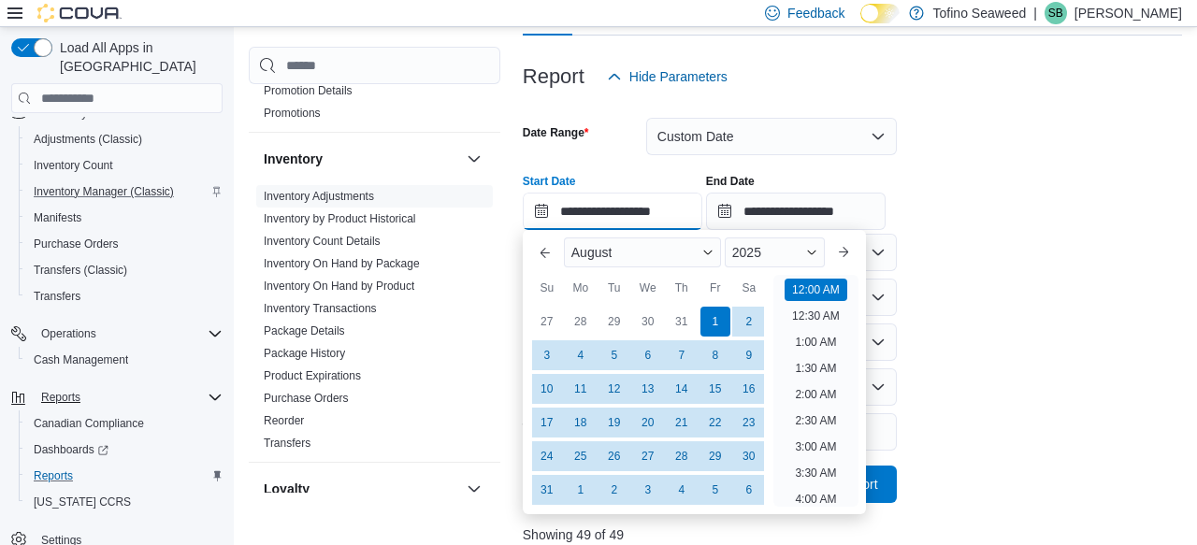
click at [592, 208] on input "**********" at bounding box center [613, 211] width 180 height 37
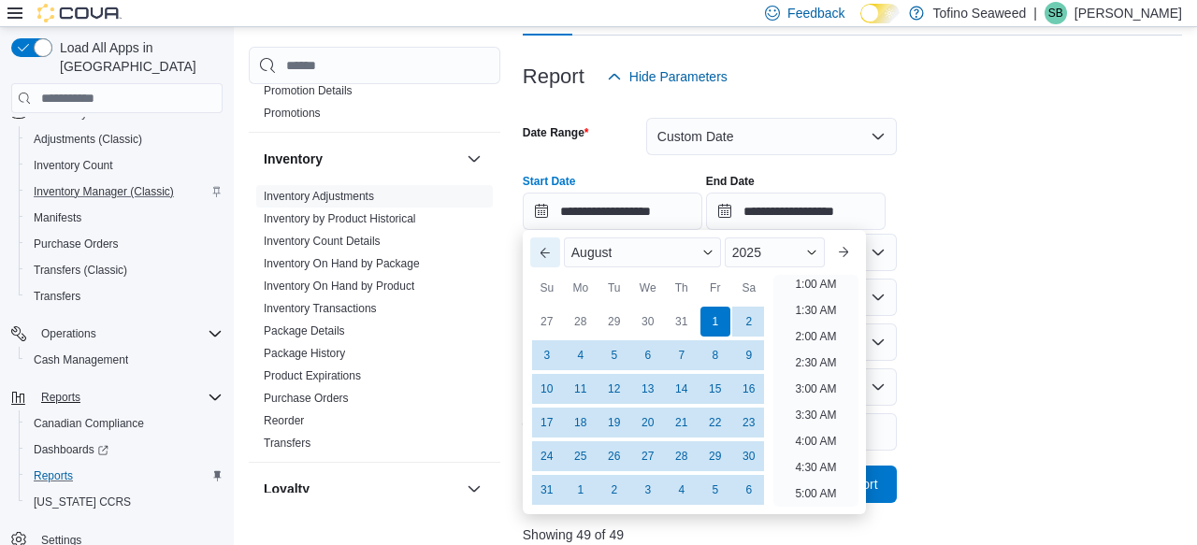
click at [547, 250] on button "Previous Month" at bounding box center [545, 253] width 30 height 30
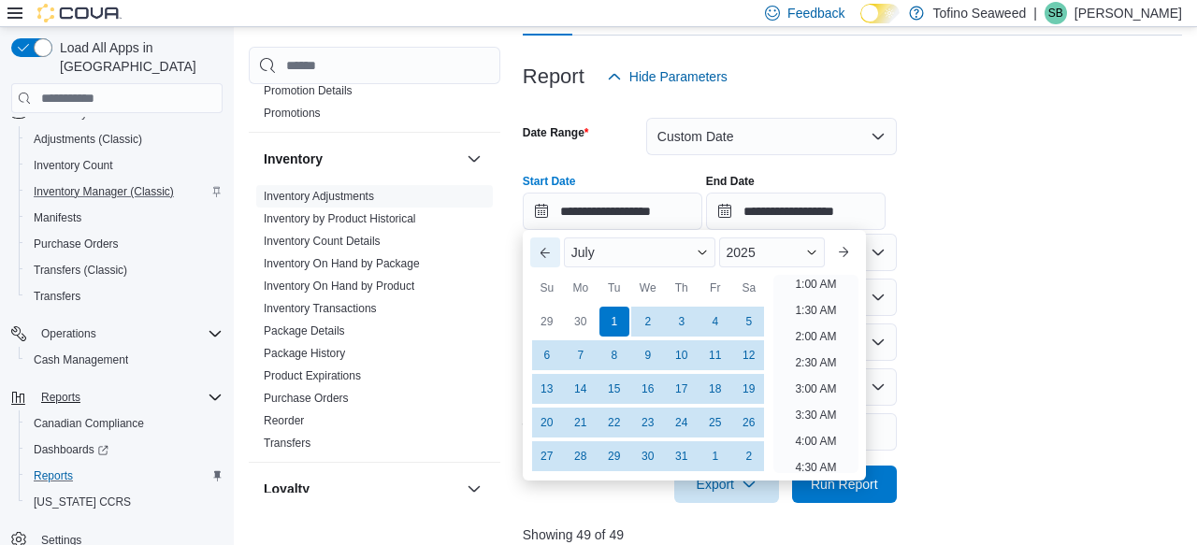
scroll to position [4, 0]
click at [547, 250] on button "Previous Month" at bounding box center [545, 253] width 30 height 30
type input "**********"
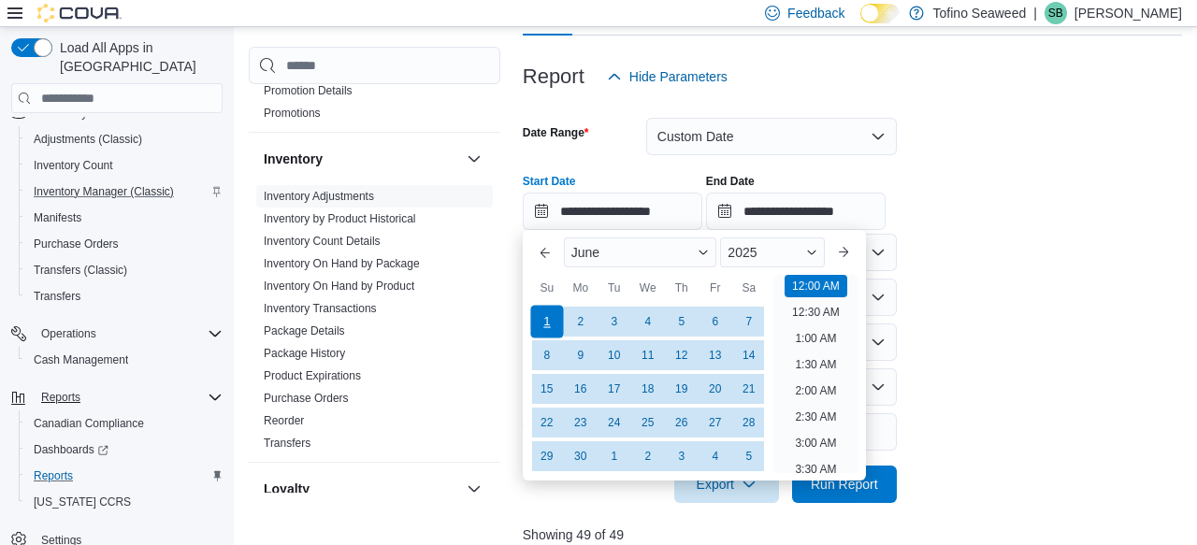
click at [546, 317] on div "1" at bounding box center [546, 322] width 33 height 33
click at [1030, 241] on form "**********" at bounding box center [852, 299] width 659 height 408
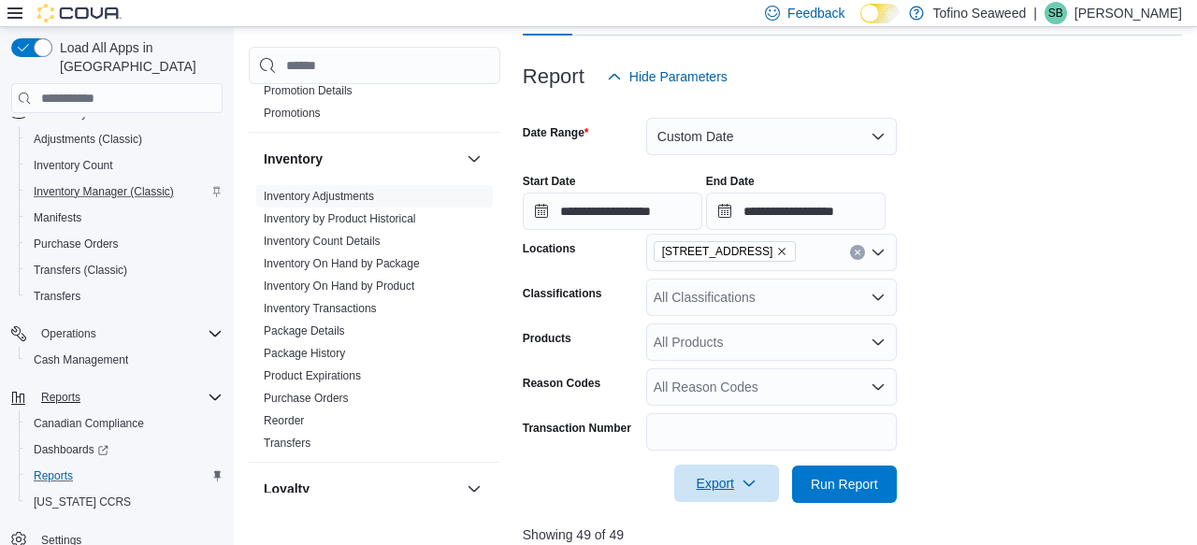
click at [754, 488] on icon "button" at bounding box center [749, 483] width 15 height 15
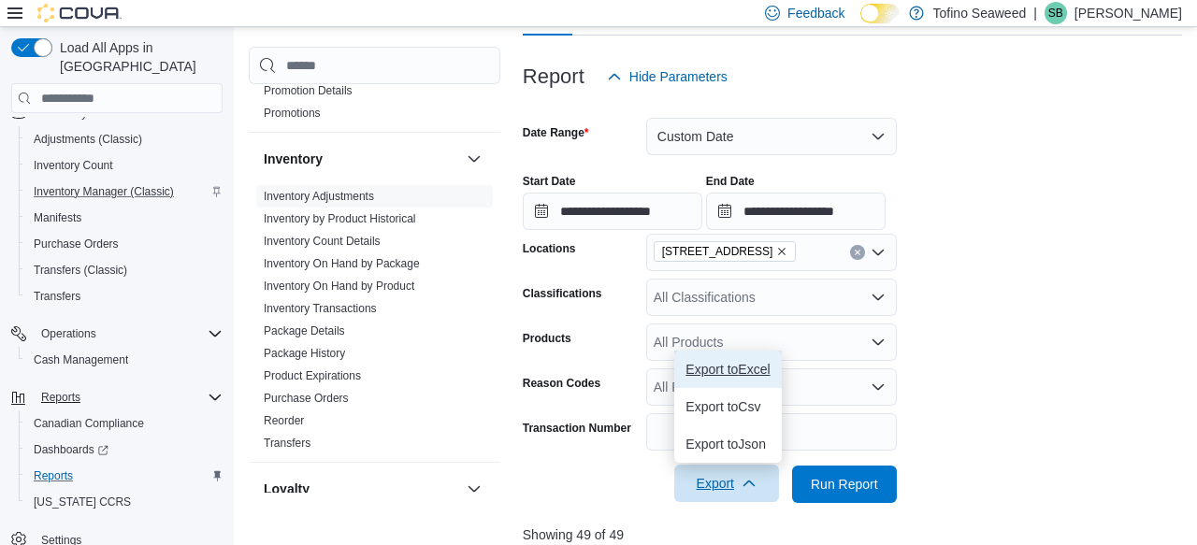
click at [723, 373] on span "Export to Excel" at bounding box center [728, 369] width 84 height 15
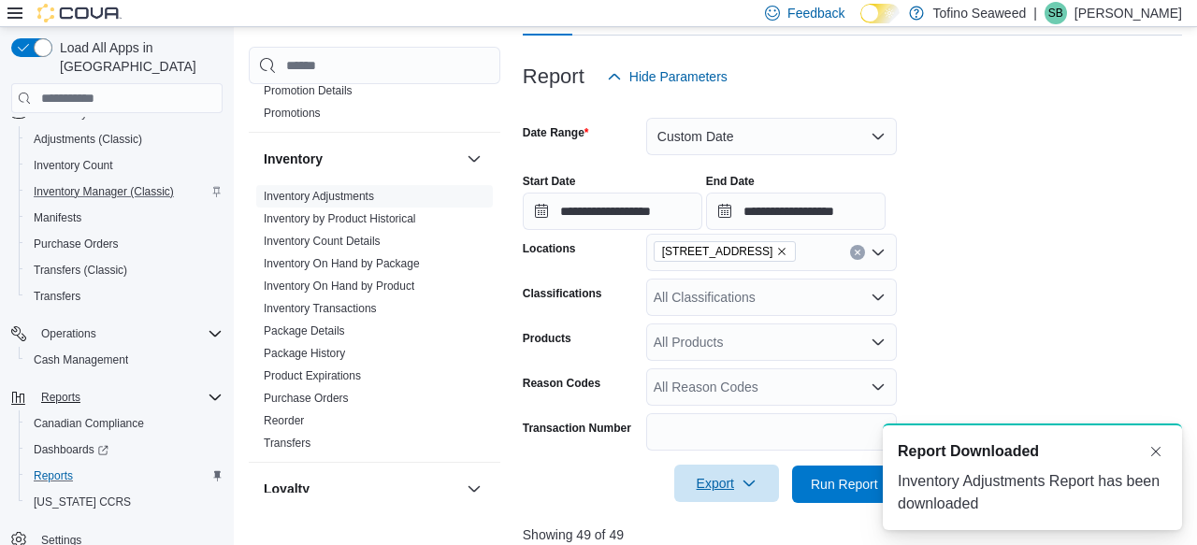
scroll to position [0, 0]
